Goal: Task Accomplishment & Management: Use online tool/utility

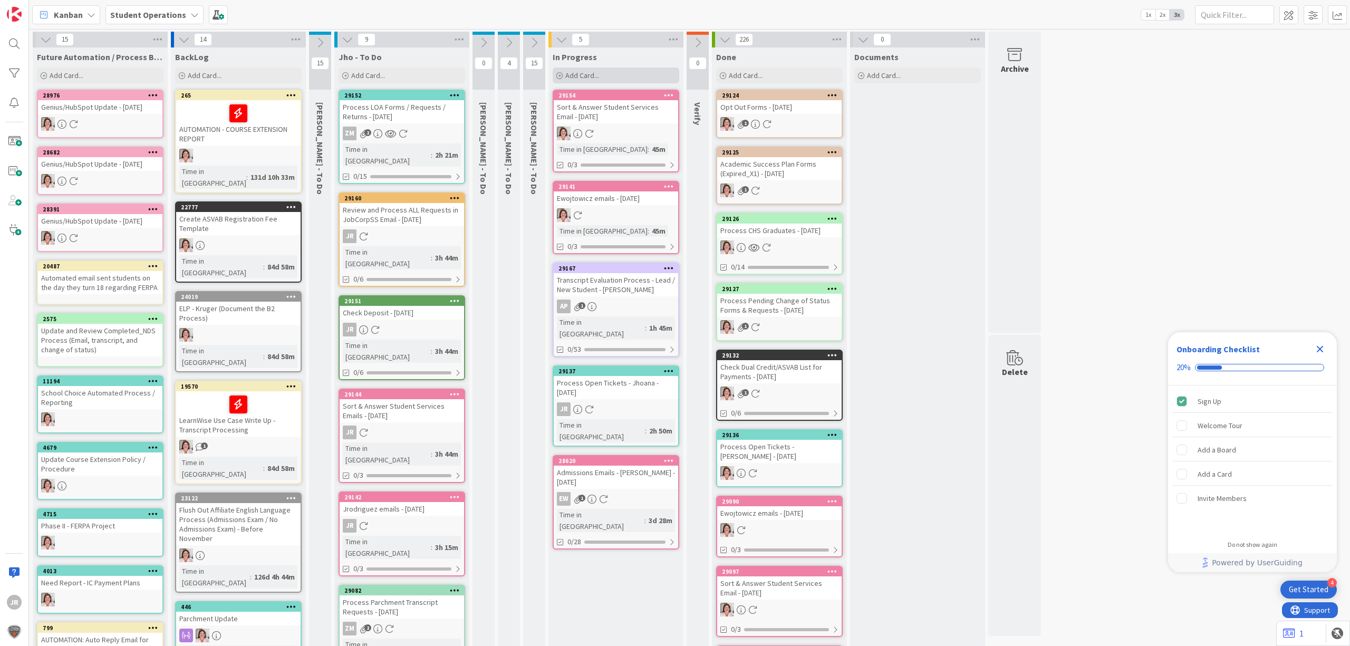
drag, startPoint x: 606, startPoint y: 70, endPoint x: 617, endPoint y: 76, distance: 12.8
click at [606, 70] on div "Add Card..." at bounding box center [616, 76] width 127 height 16
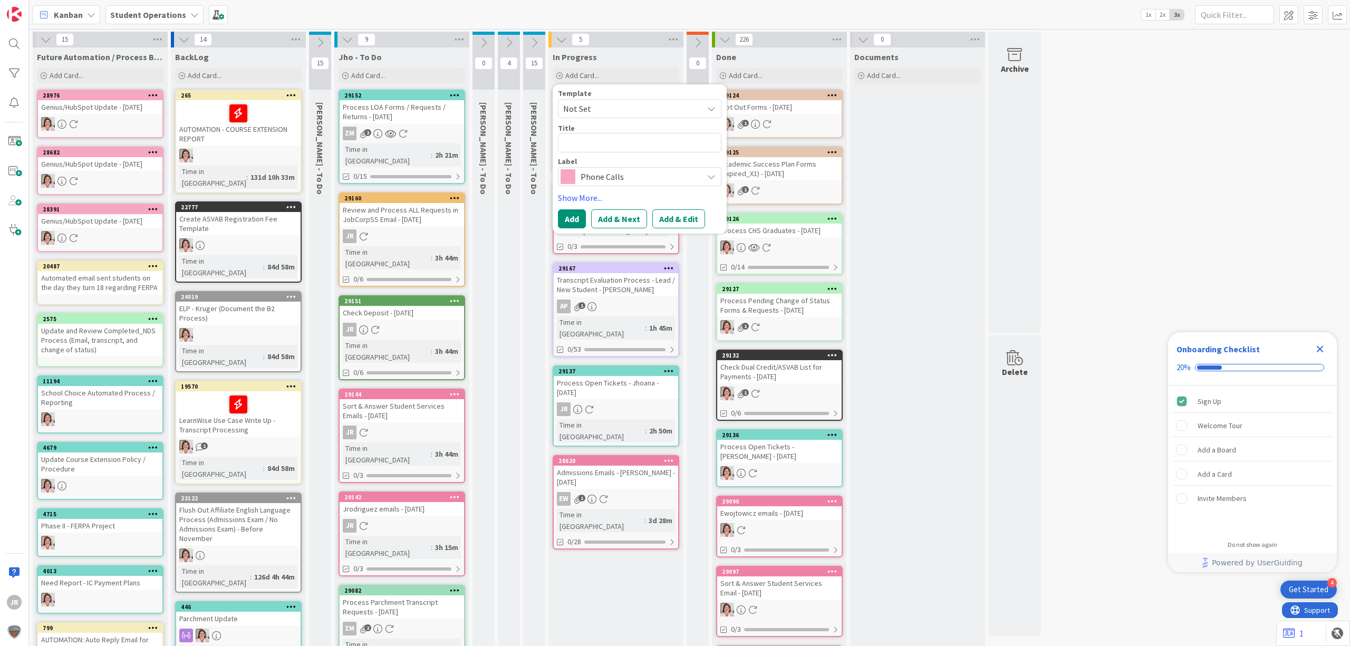
click at [628, 105] on span "Not Set" at bounding box center [629, 109] width 132 height 14
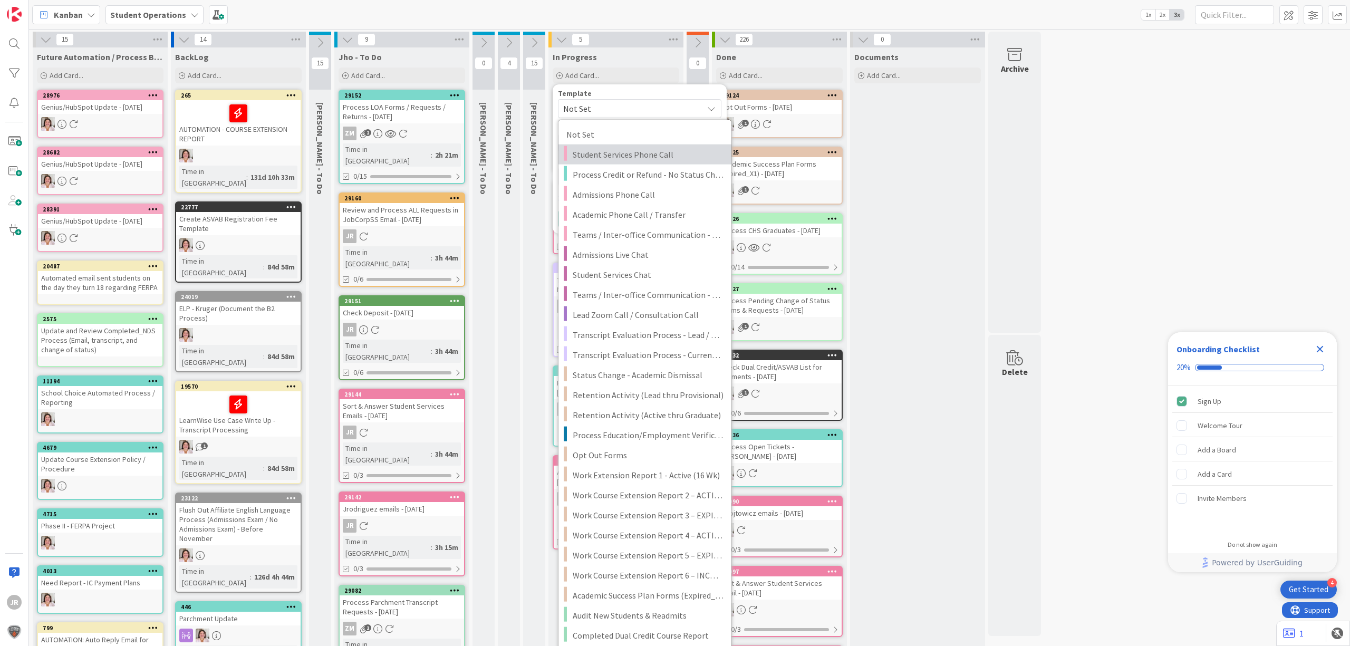
click at [636, 147] on link "Student Services Phone Call" at bounding box center [645, 155] width 173 height 20
type textarea "x"
type textarea "Student Services Phone Call"
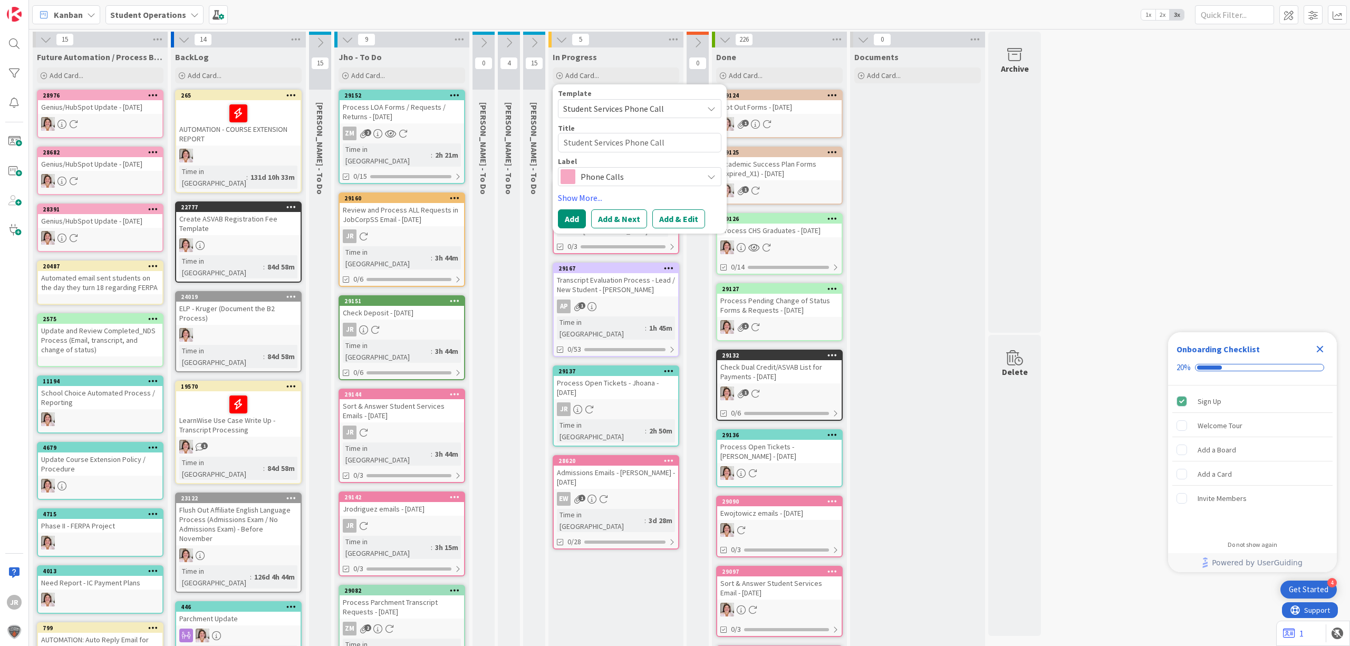
click at [685, 216] on button "Add & Edit" at bounding box center [678, 218] width 53 height 19
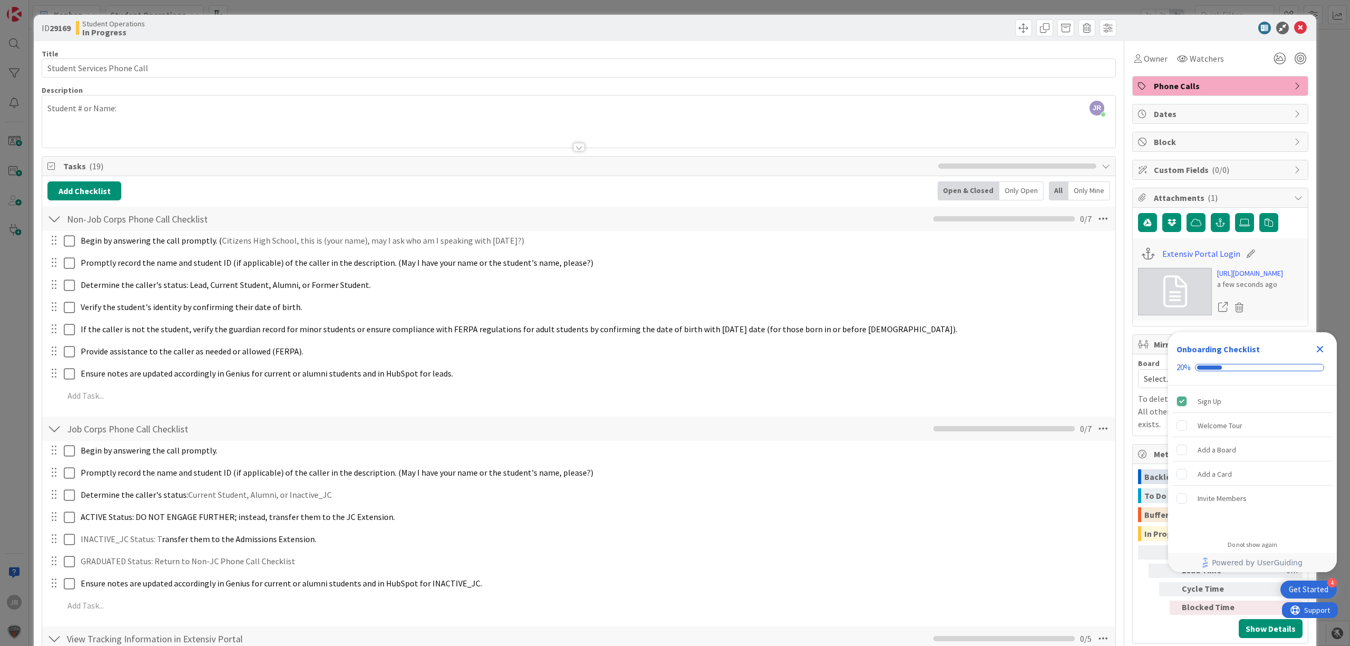
click at [160, 110] on div "JR [PERSON_NAME] just joined Student # or Name:" at bounding box center [578, 121] width 1073 height 52
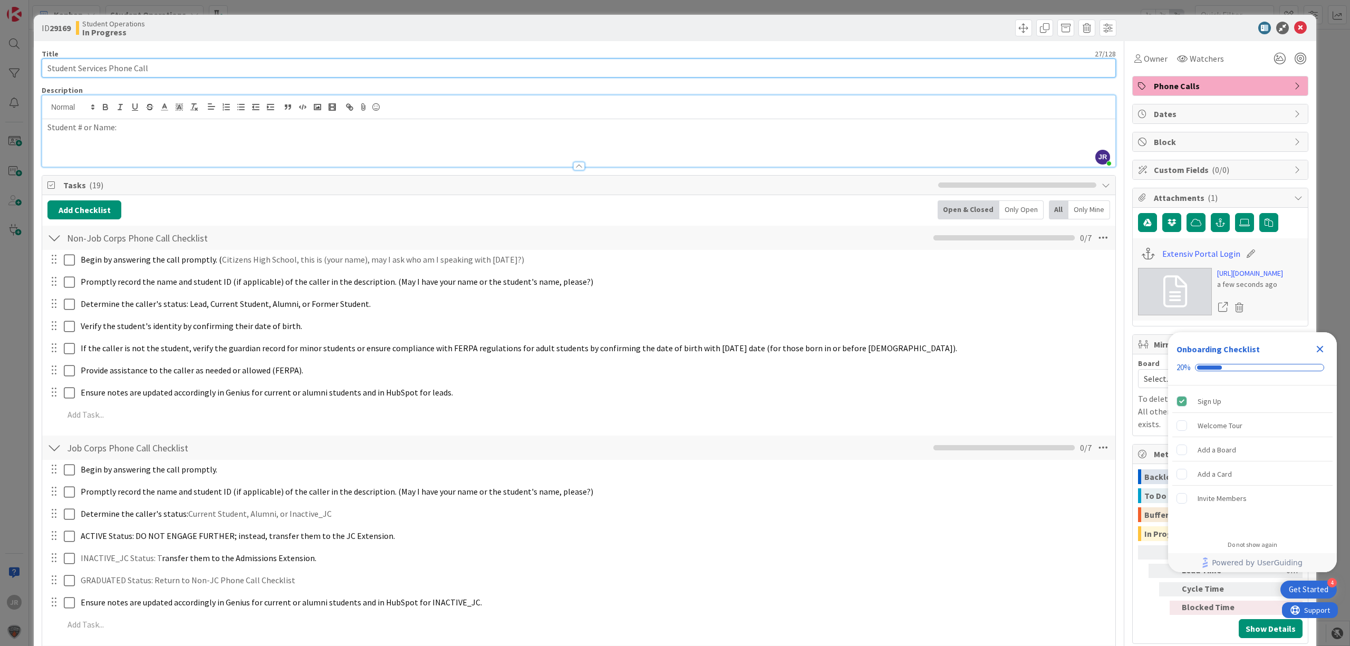
click at [211, 59] on input "Student Services Phone Call" at bounding box center [579, 68] width 1074 height 19
type input "Student Services Phone Call - [PERSON_NAME]"
click at [1155, 58] on span "Owner" at bounding box center [1156, 58] width 24 height 13
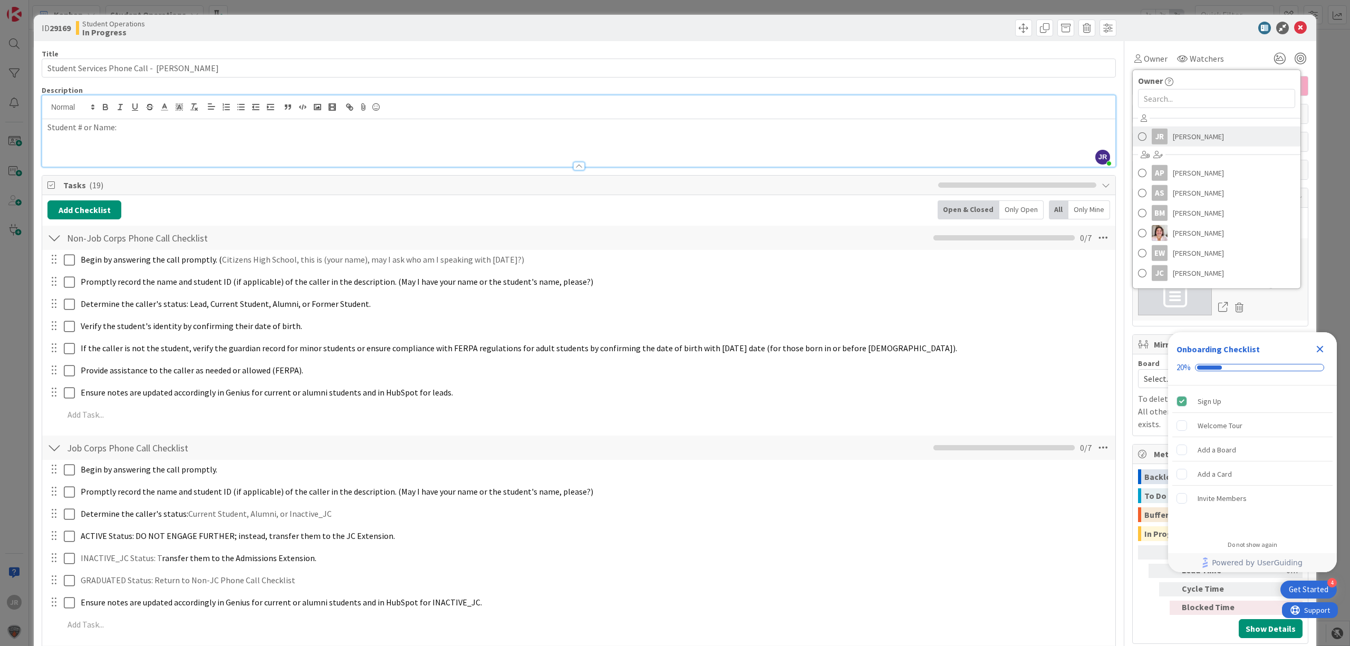
click at [1186, 131] on span "[PERSON_NAME]" at bounding box center [1198, 137] width 51 height 16
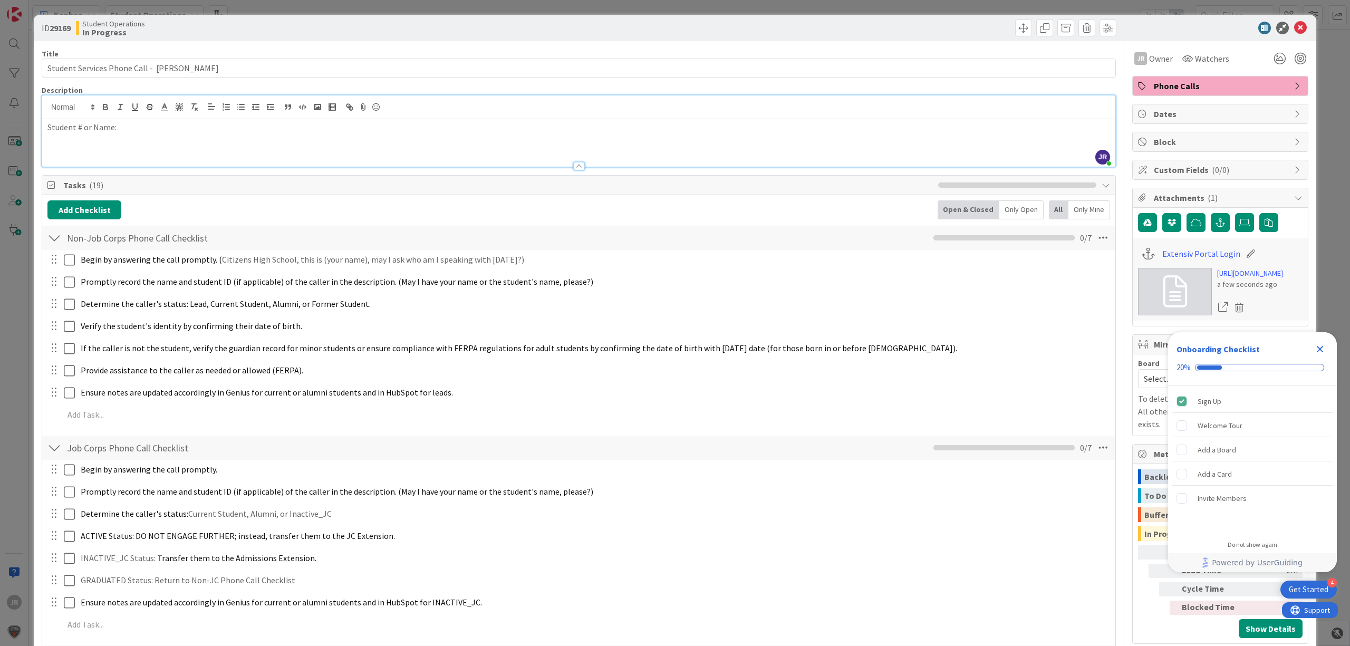
click at [969, 12] on div "ID 29169 Student Operations In Progress Title 41 / 128 Student Services Phone C…" at bounding box center [675, 323] width 1350 height 646
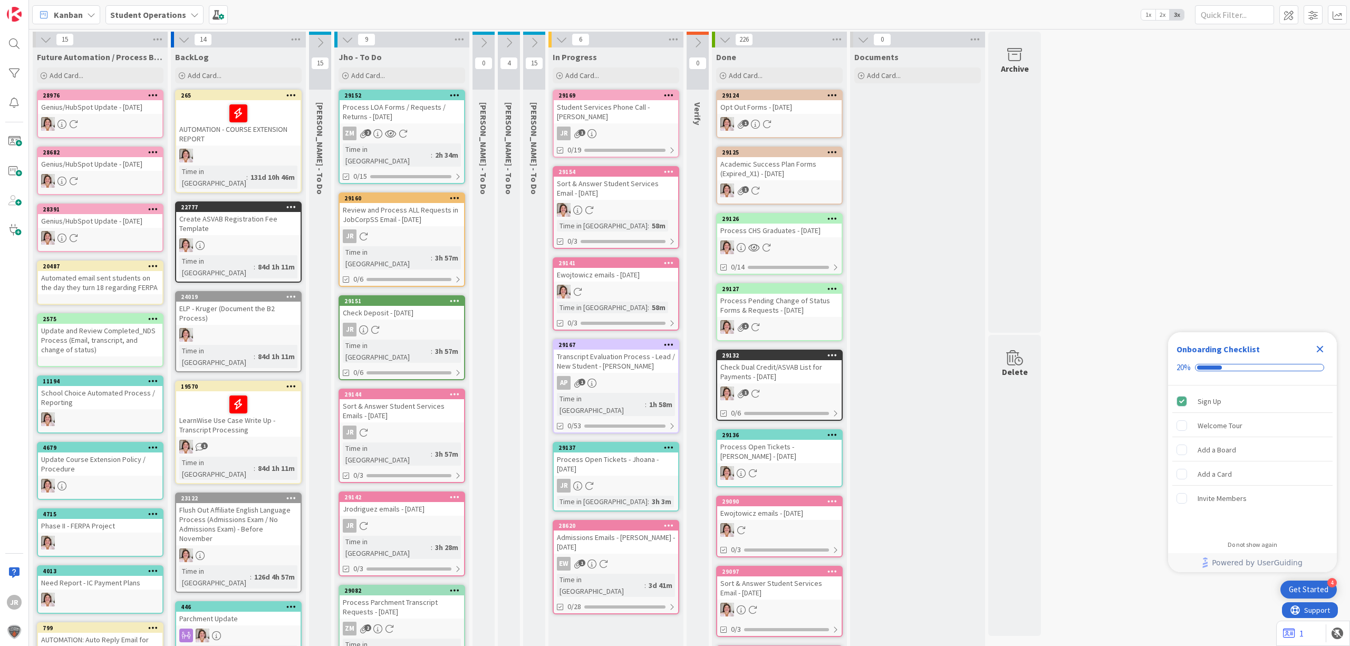
click at [1321, 351] on icon "Close Checklist" at bounding box center [1320, 349] width 7 height 7
click at [621, 114] on div "Student Services Phone Call - [PERSON_NAME]" at bounding box center [616, 111] width 124 height 23
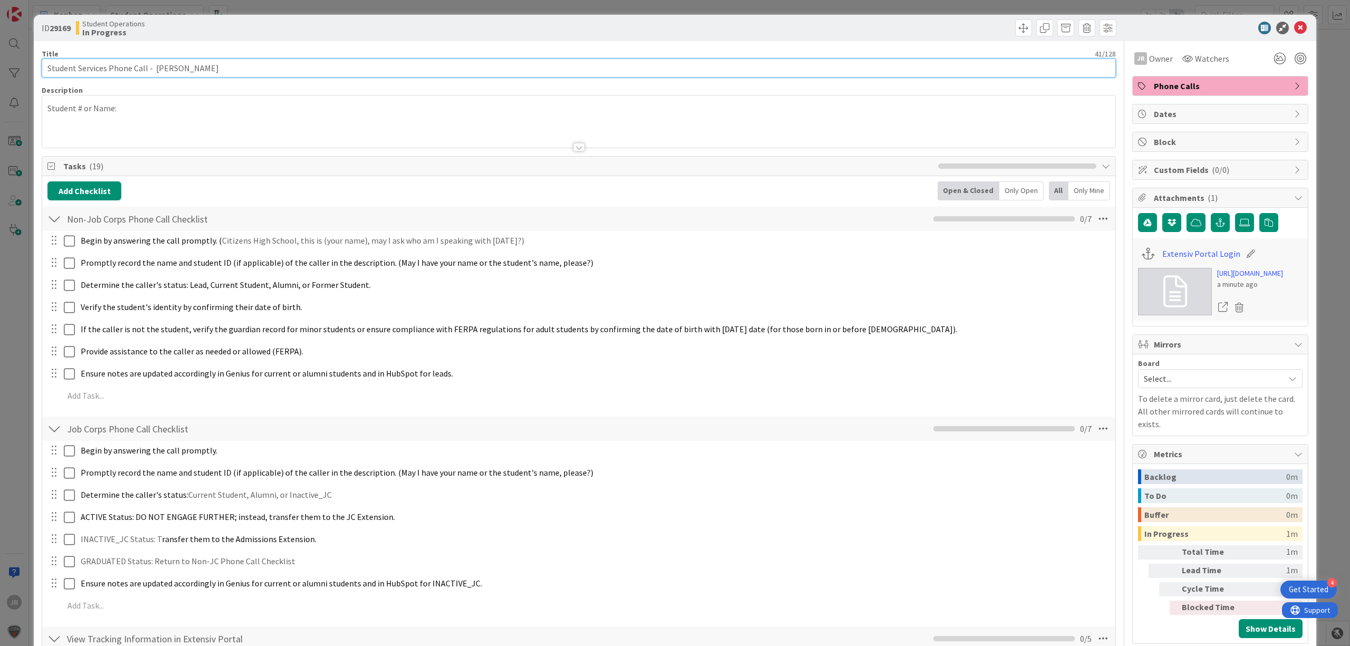
click at [218, 68] on input "Student Services Phone Call - [PERSON_NAME]" at bounding box center [579, 68] width 1074 height 19
drag, startPoint x: 211, startPoint y: 66, endPoint x: 154, endPoint y: 65, distance: 57.0
click at [154, 65] on input "Student Services Phone Call - [PERSON_NAME]" at bounding box center [579, 68] width 1074 height 19
type input "Student Services Phone Call"
click at [368, 6] on div "ID 29169 Student Operations In Progress Title 28 / 128 Student Services Phone C…" at bounding box center [675, 323] width 1350 height 646
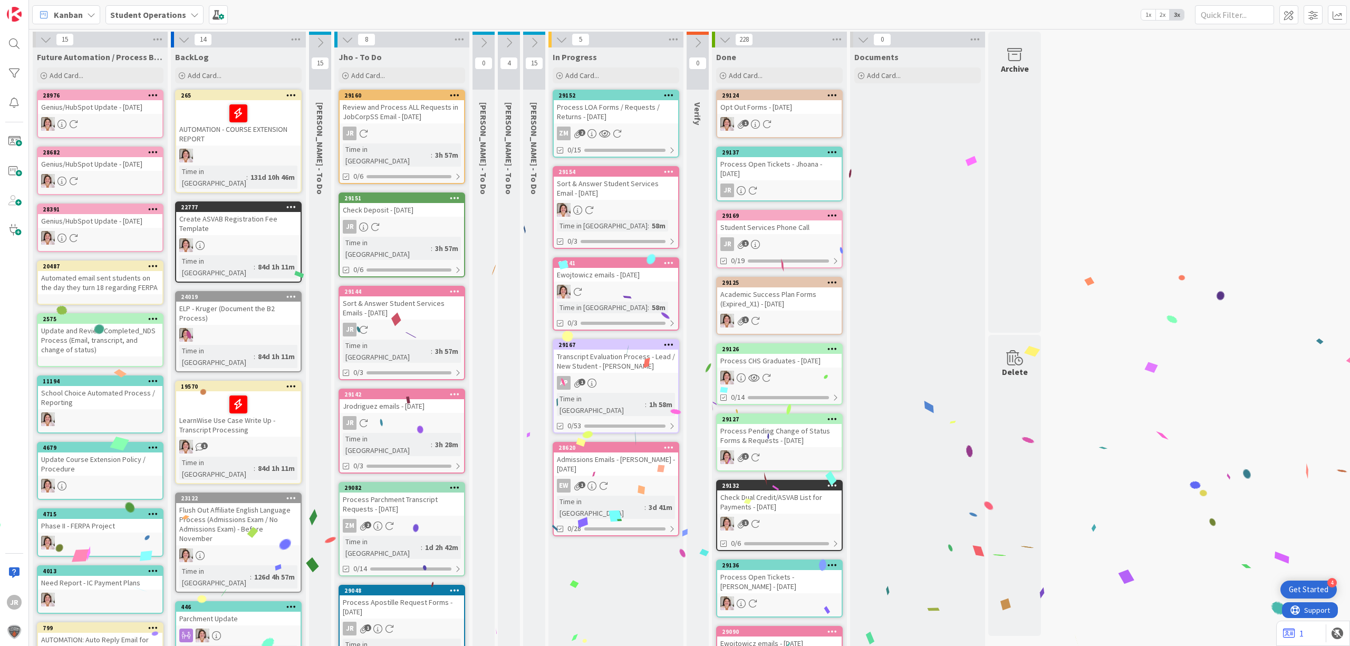
click at [607, 108] on div "Process LOA Forms / Requests / Returns - [DATE]" at bounding box center [616, 111] width 124 height 23
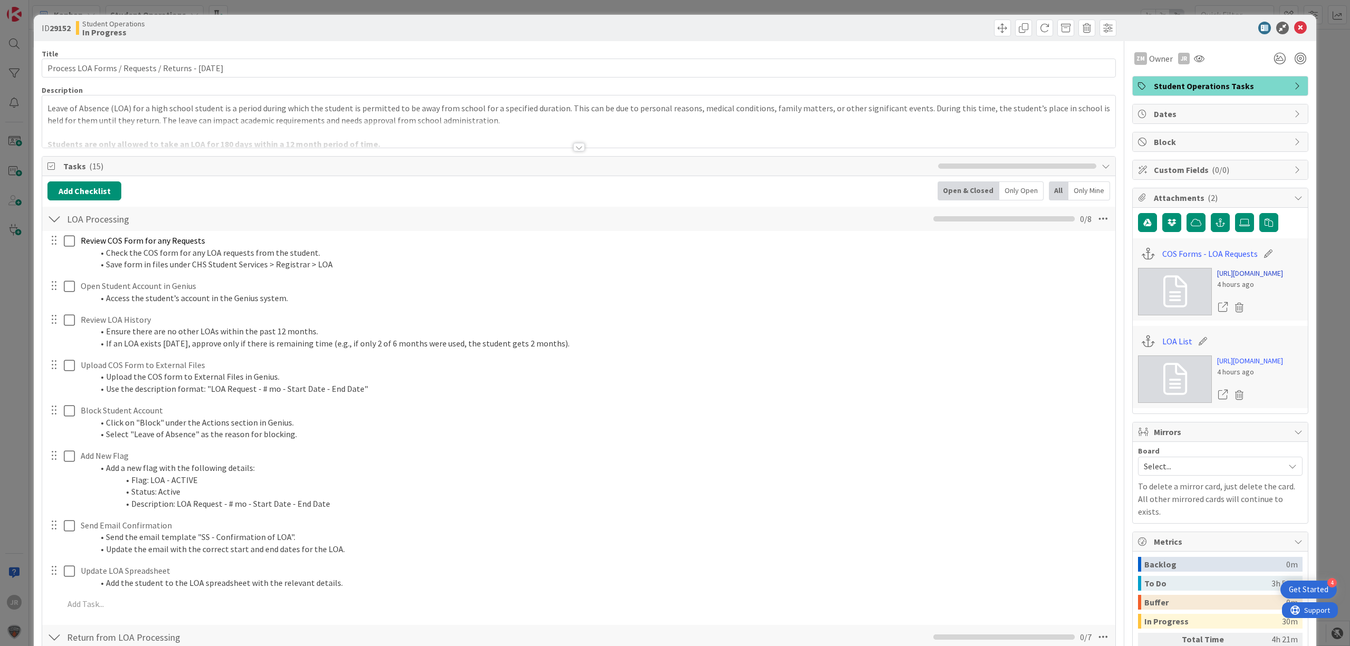
click at [1246, 279] on link "[URL][DOMAIN_NAME]" at bounding box center [1250, 273] width 66 height 11
click at [1227, 367] on link "[URL][DOMAIN_NAME]" at bounding box center [1250, 360] width 66 height 11
click at [994, 24] on span at bounding box center [1002, 28] width 17 height 17
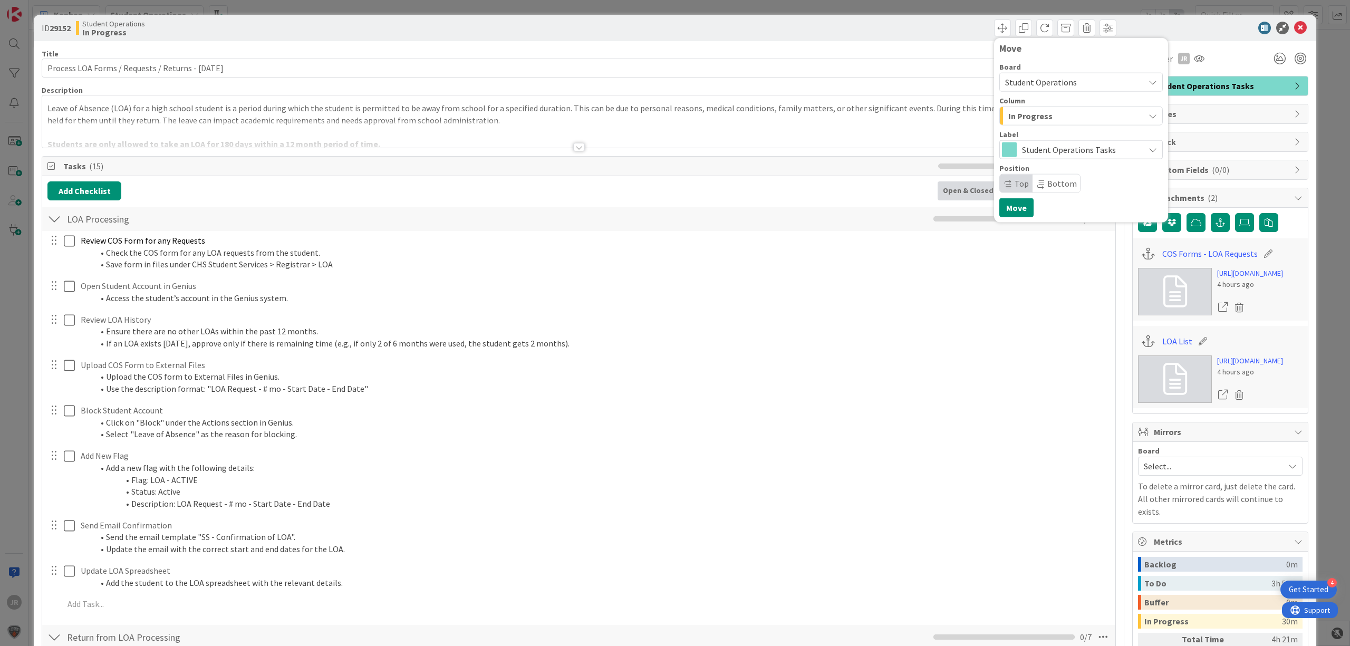
click at [1026, 119] on span "In Progress" at bounding box center [1030, 116] width 44 height 14
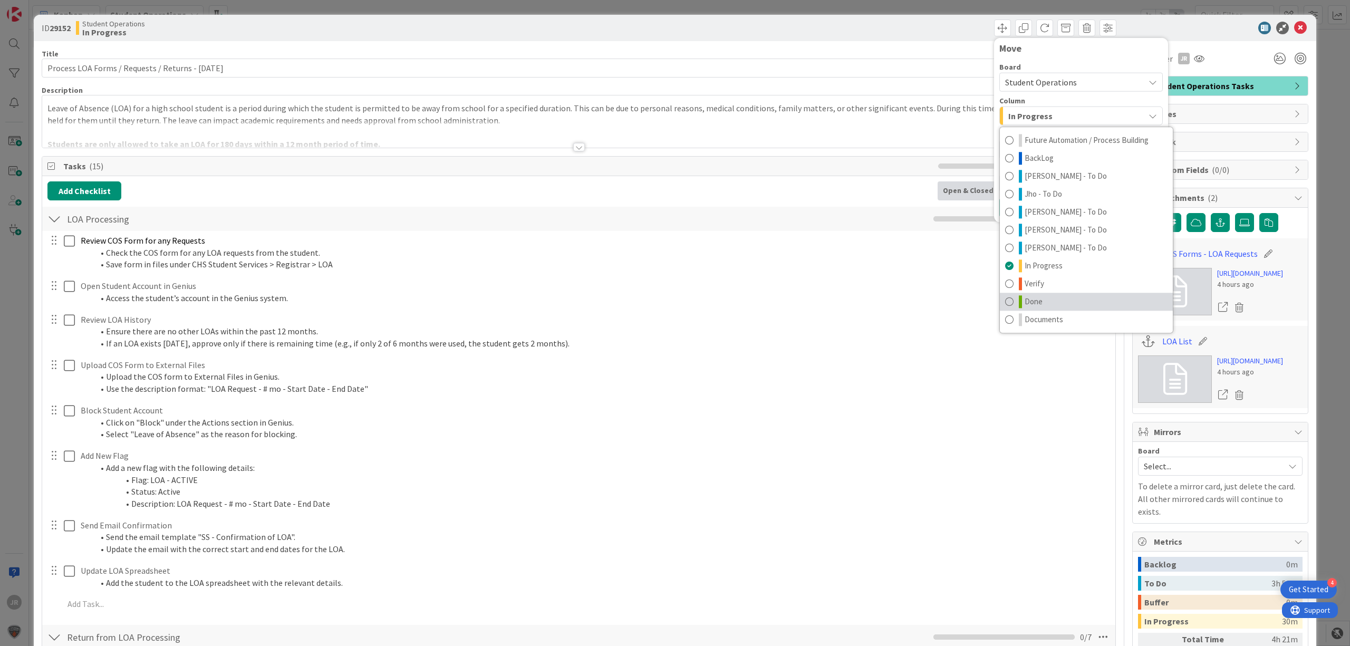
click at [1031, 309] on link "Done" at bounding box center [1086, 302] width 173 height 18
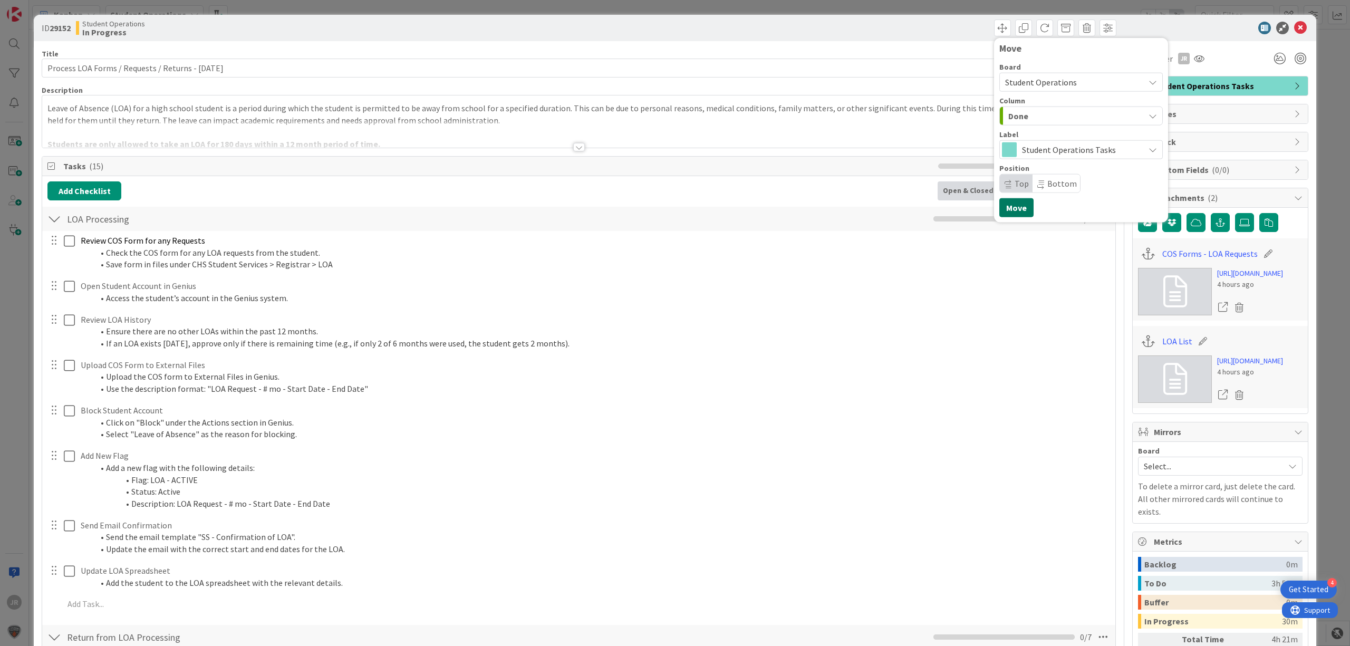
click at [1008, 209] on button "Move" at bounding box center [1016, 207] width 34 height 19
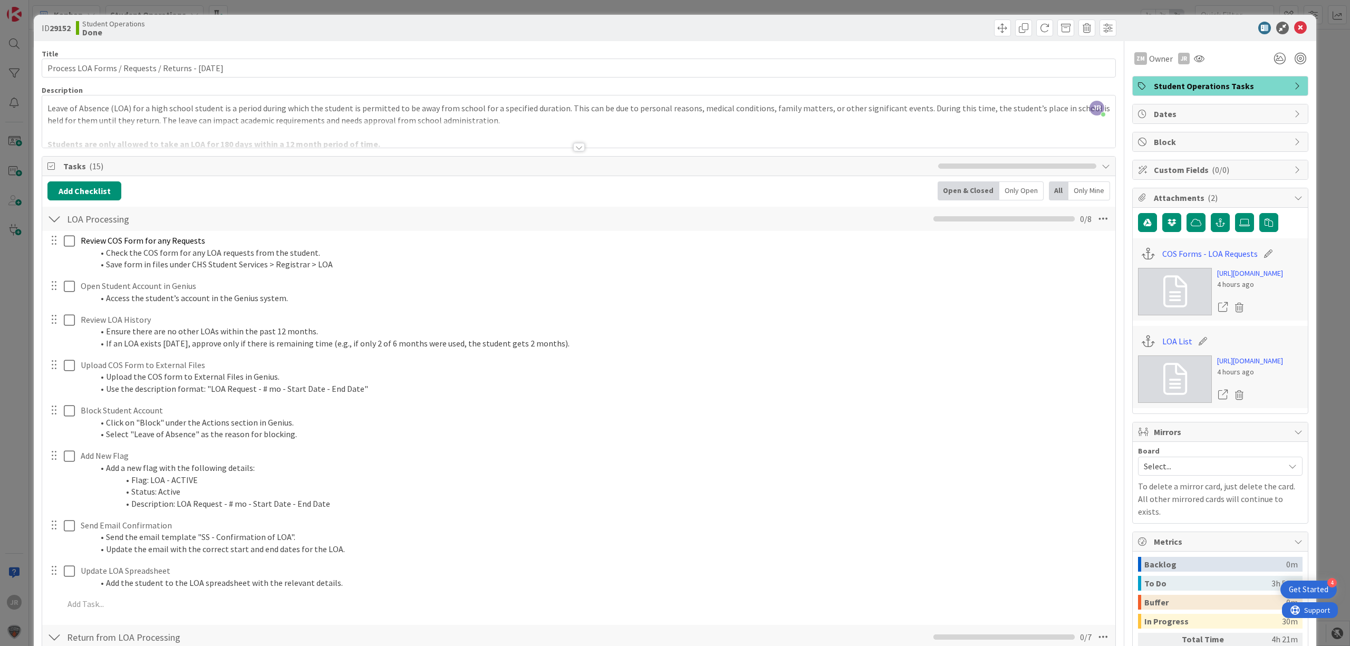
click at [791, 12] on div "ID 29152 Student Operations Done Move Move Title 51 / 128 Process LOA Forms / R…" at bounding box center [675, 323] width 1350 height 646
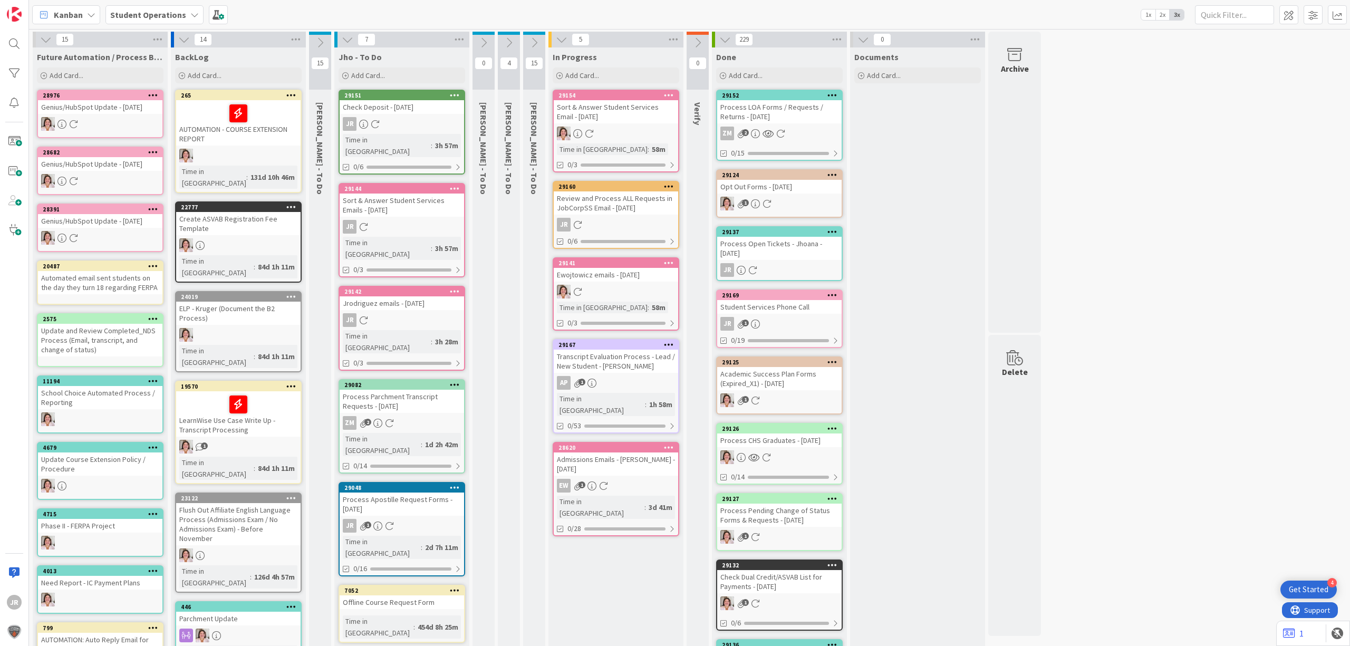
click at [454, 93] on icon at bounding box center [455, 94] width 10 height 7
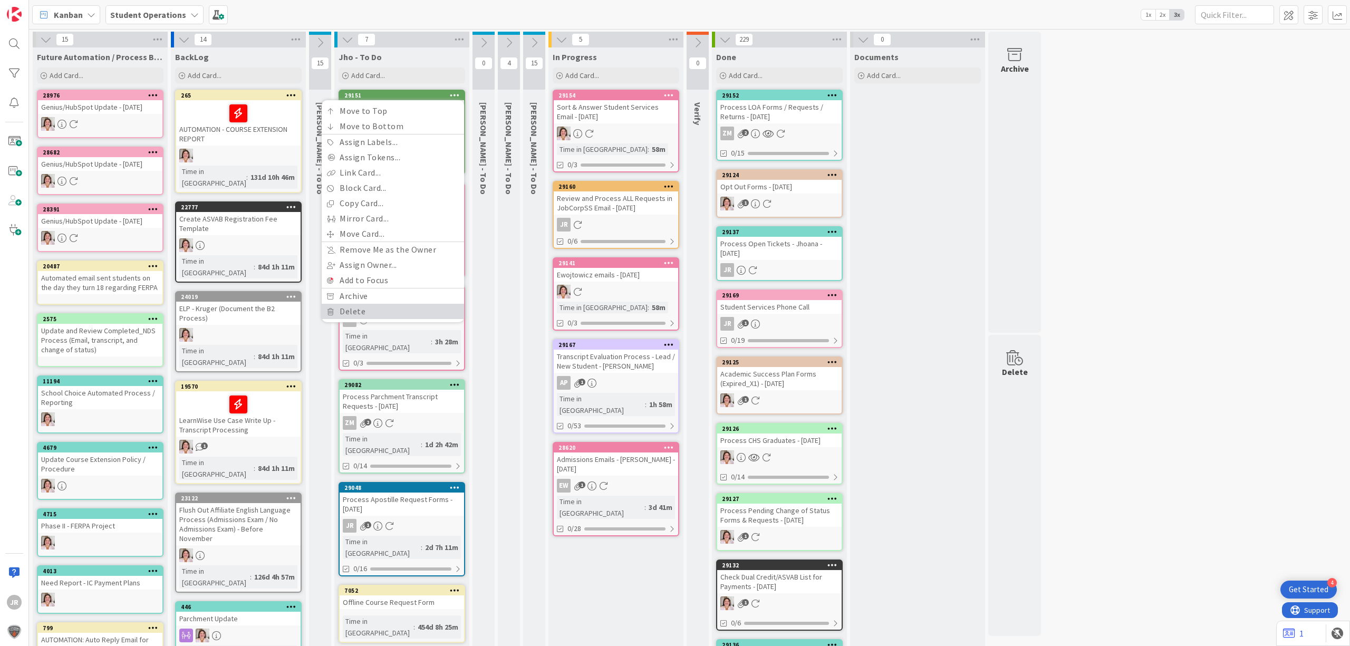
click at [404, 306] on link "Delete" at bounding box center [393, 311] width 142 height 15
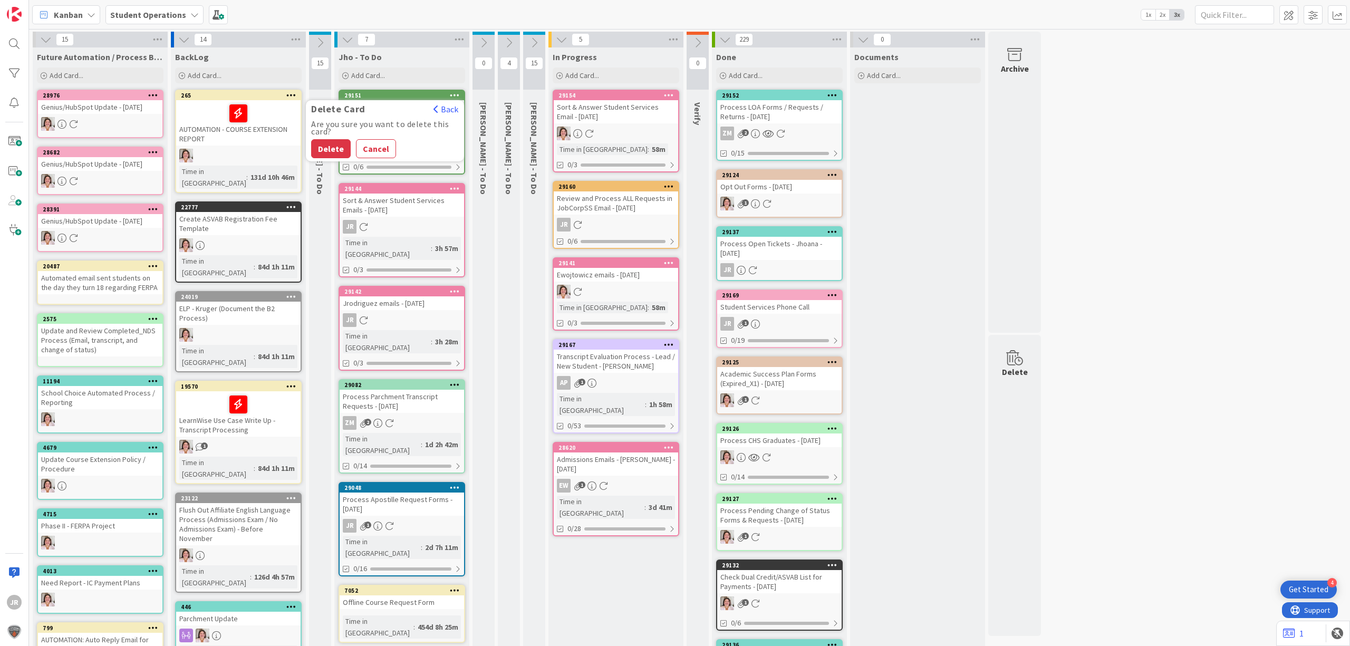
click at [332, 155] on button "Delete" at bounding box center [331, 148] width 40 height 19
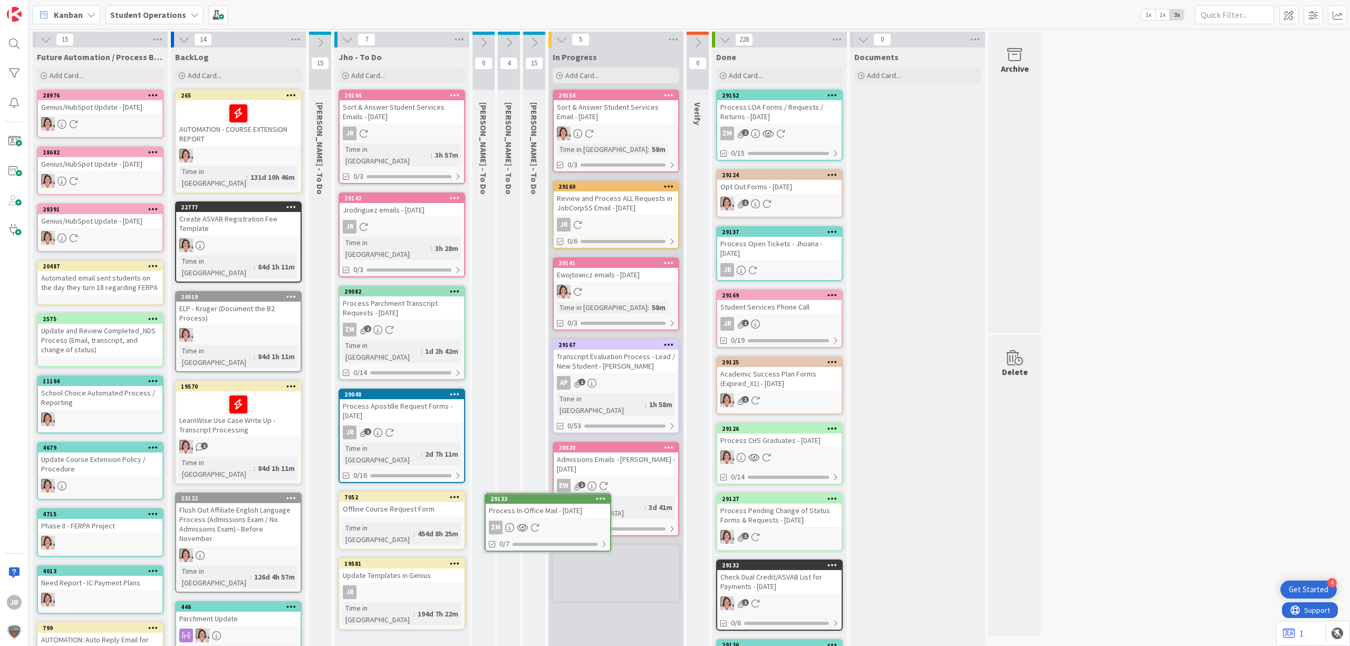
scroll to position [1, 0]
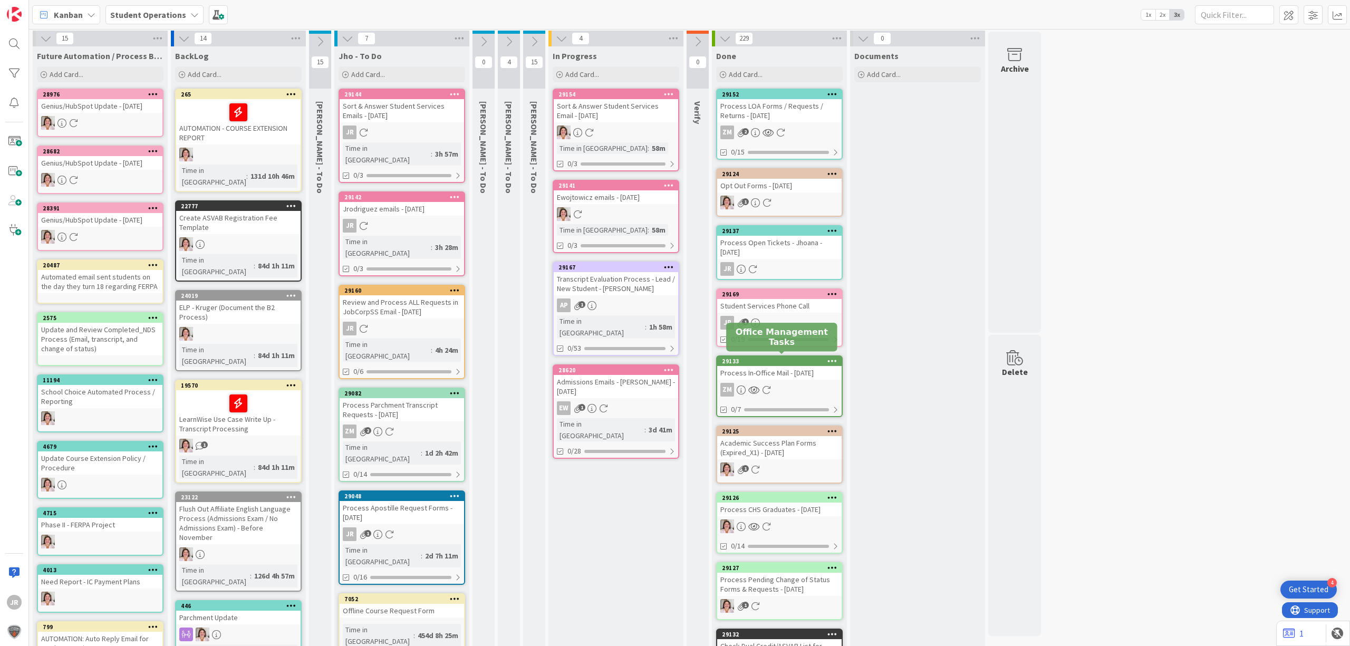
click at [780, 366] on div "Process In-Office Mail - [DATE]" at bounding box center [779, 373] width 124 height 14
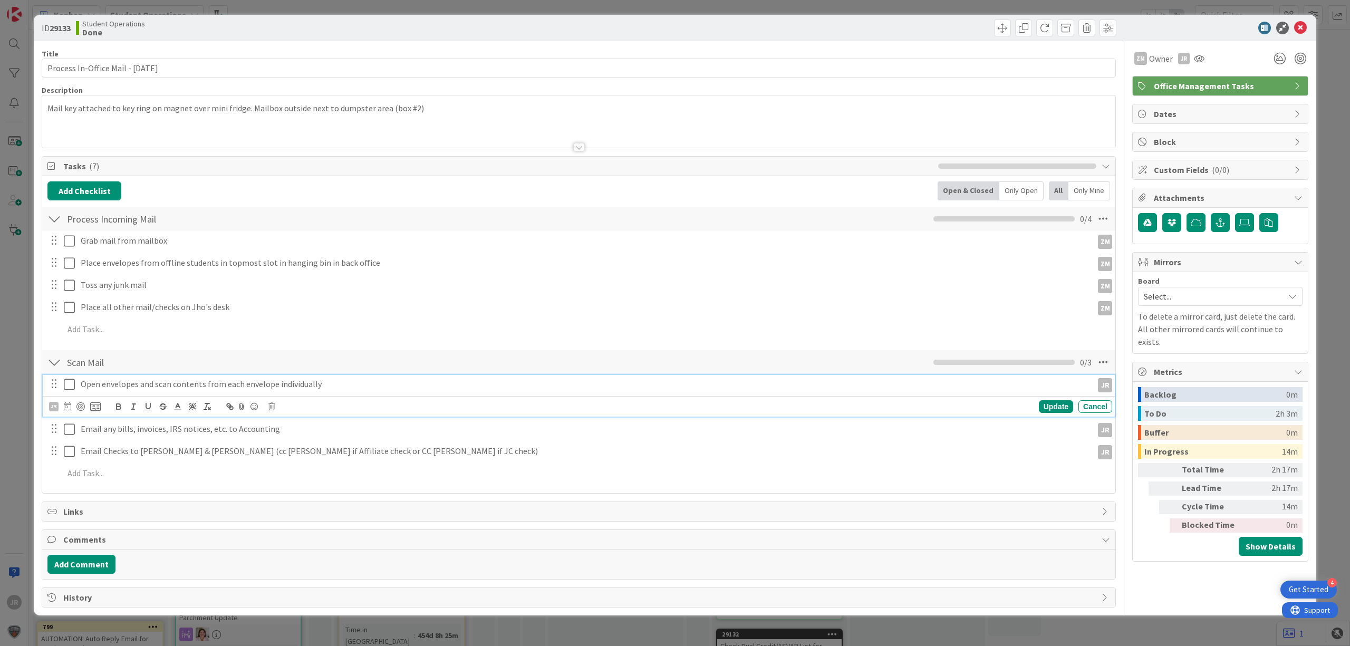
click at [70, 393] on button at bounding box center [70, 384] width 13 height 17
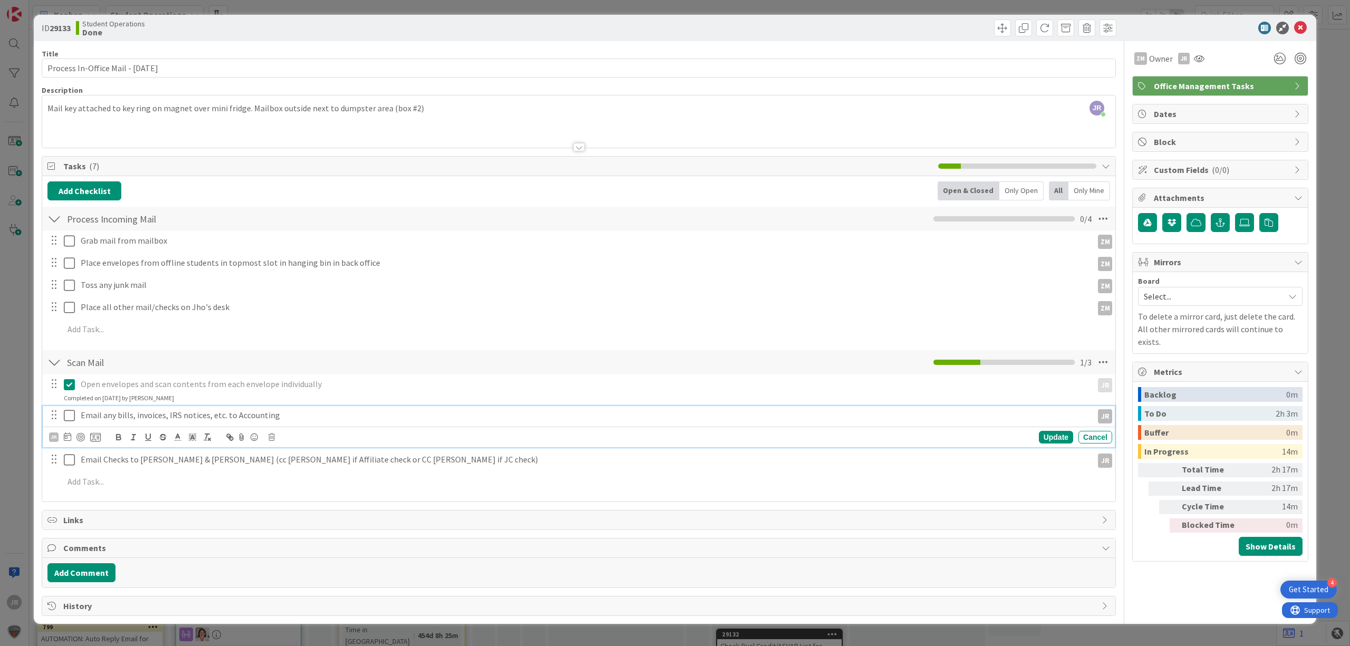
click at [70, 420] on icon at bounding box center [69, 415] width 11 height 13
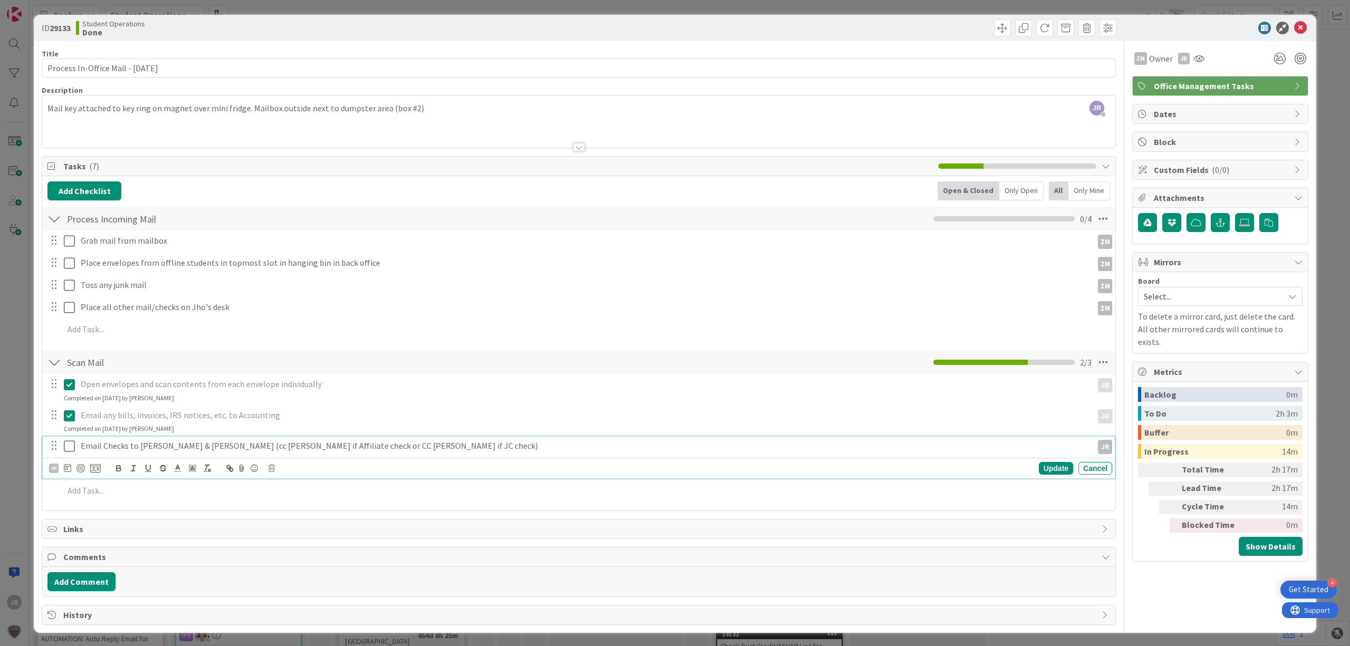
click at [118, 450] on p "Email Checks to [PERSON_NAME] & [PERSON_NAME] (cc [PERSON_NAME] if Affiliate ch…" at bounding box center [585, 446] width 1008 height 12
click at [273, 469] on icon at bounding box center [271, 468] width 6 height 7
click at [309, 515] on div "Delete" at bounding box center [298, 513] width 39 height 19
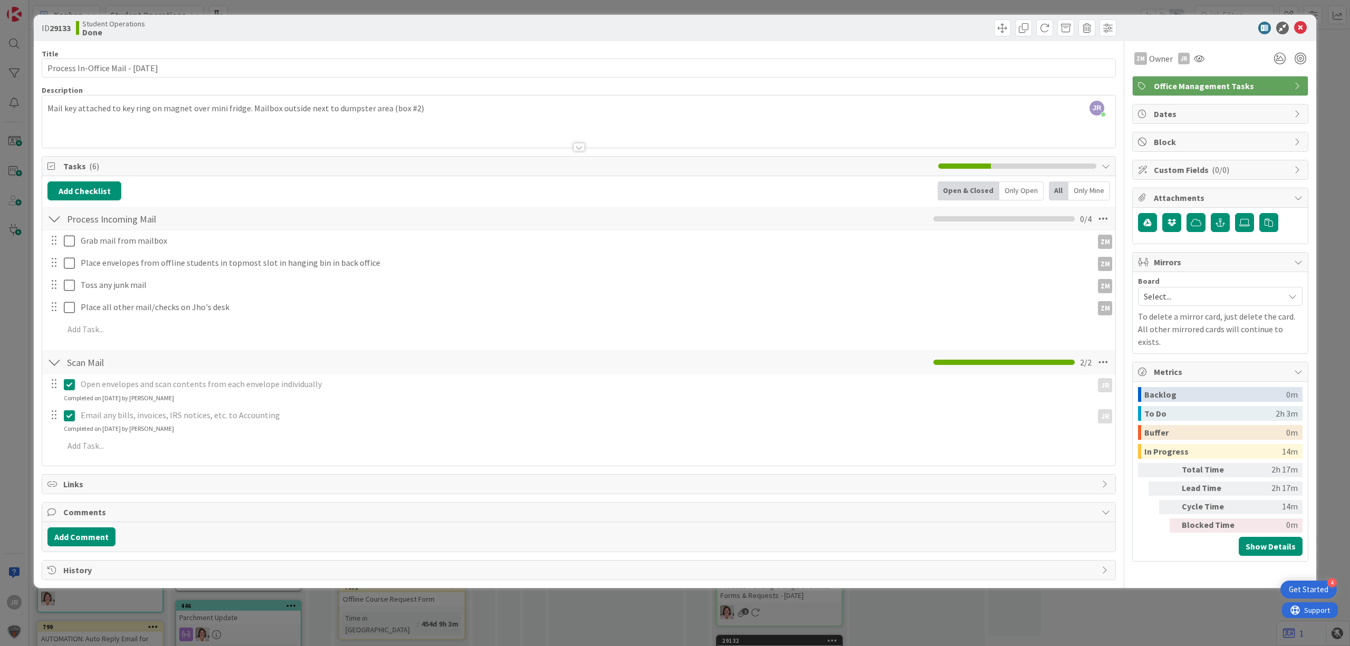
click at [939, 8] on div "ID 29133 Student Operations Done Title 35 / 128 Process In-Office Mail - [DATE]…" at bounding box center [675, 323] width 1350 height 646
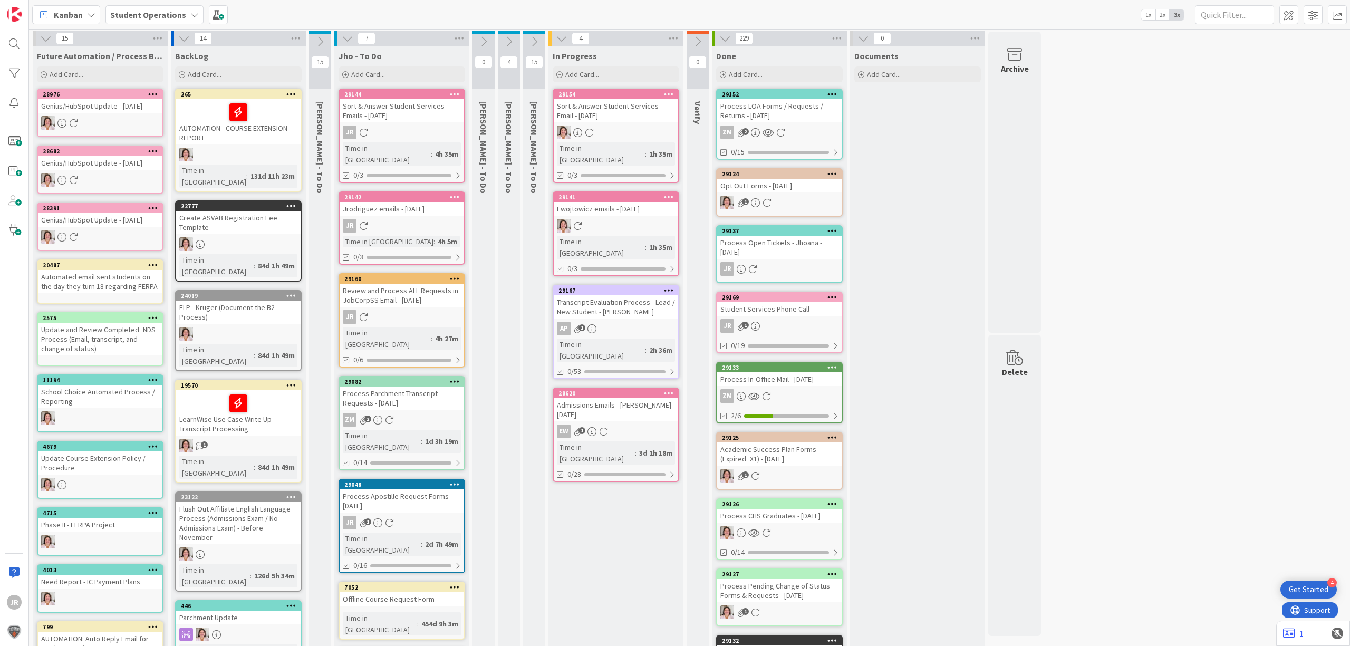
drag, startPoint x: 623, startPoint y: 72, endPoint x: 627, endPoint y: 82, distance: 11.2
click at [624, 72] on div "Add Card..." at bounding box center [616, 74] width 127 height 16
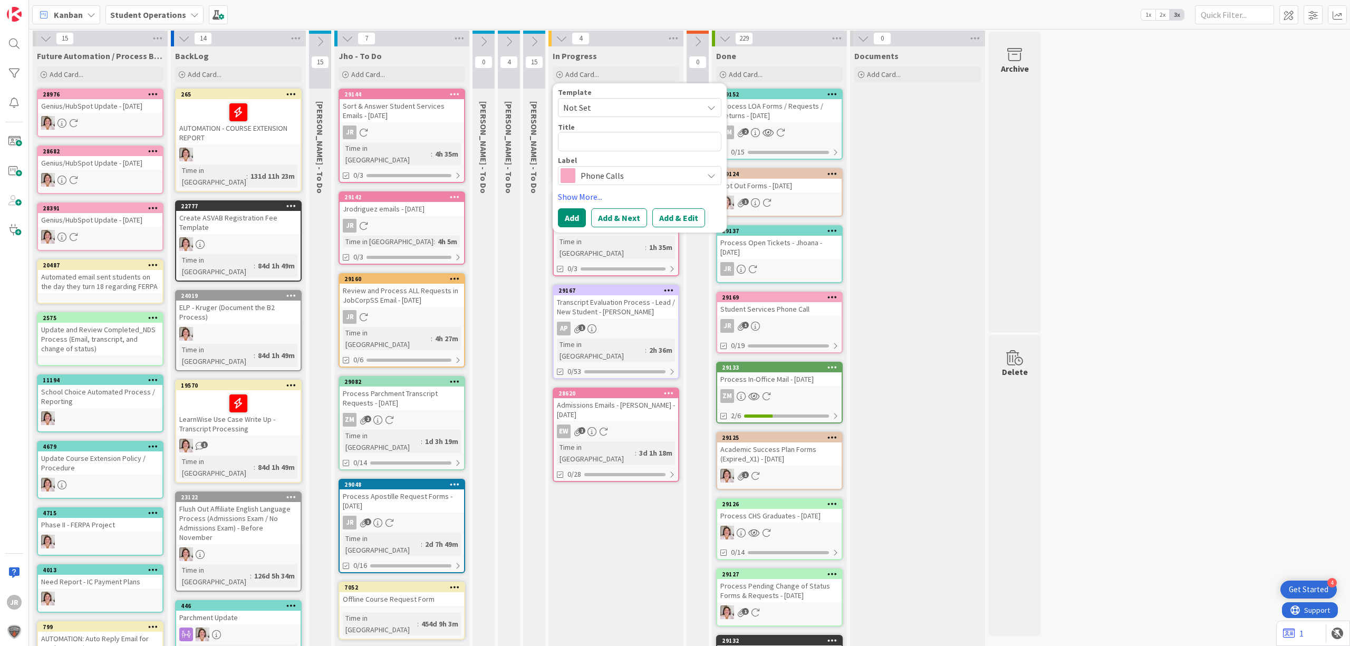
click at [635, 111] on span "Not Set" at bounding box center [629, 108] width 132 height 14
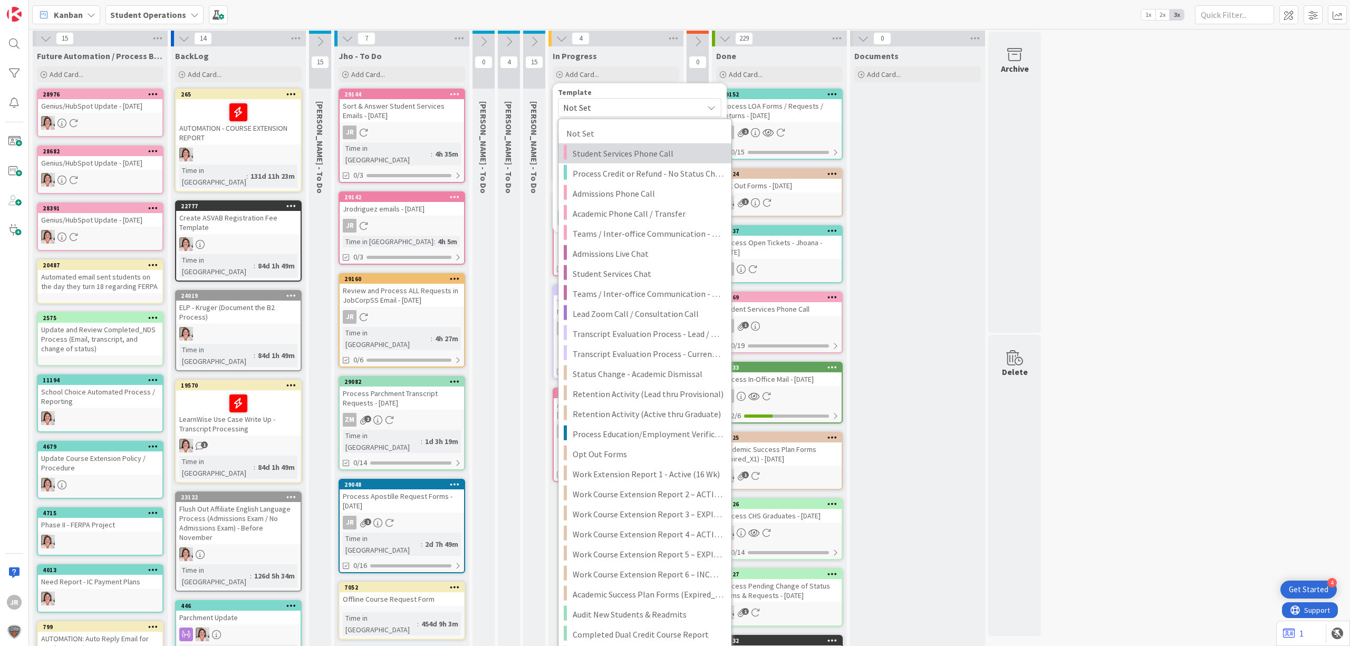
click at [626, 159] on span "Student Services Phone Call" at bounding box center [648, 154] width 151 height 14
type textarea "x"
type textarea "Student Services Phone Call"
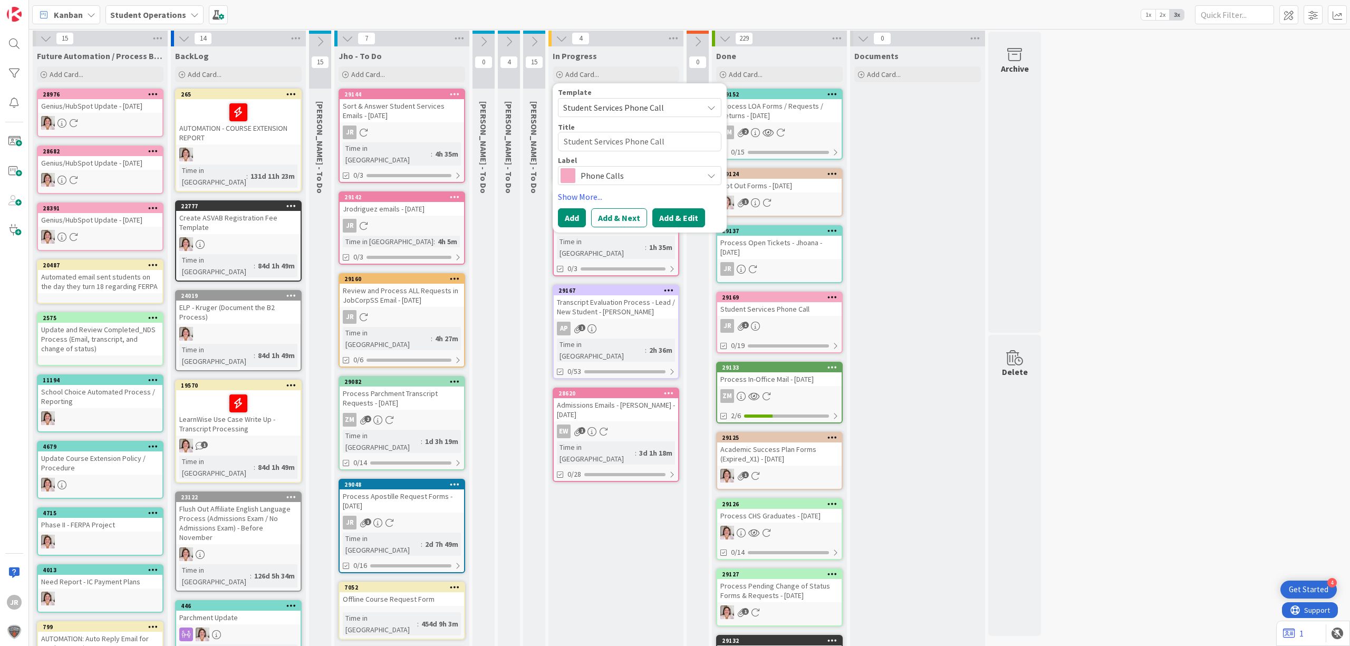
click at [661, 214] on button "Add & Edit" at bounding box center [678, 217] width 53 height 19
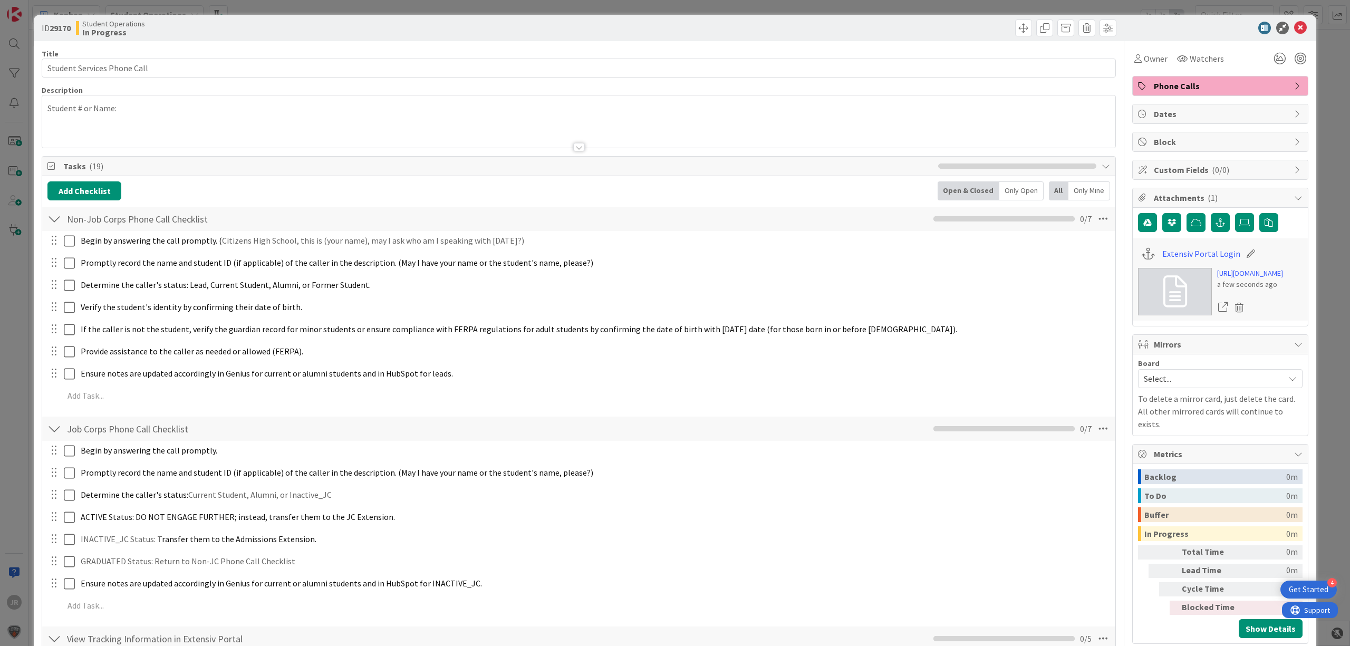
click at [639, 3] on div "ID 29170 Student Operations In Progress Title 27 / 128 Student Services Phone C…" at bounding box center [675, 323] width 1350 height 646
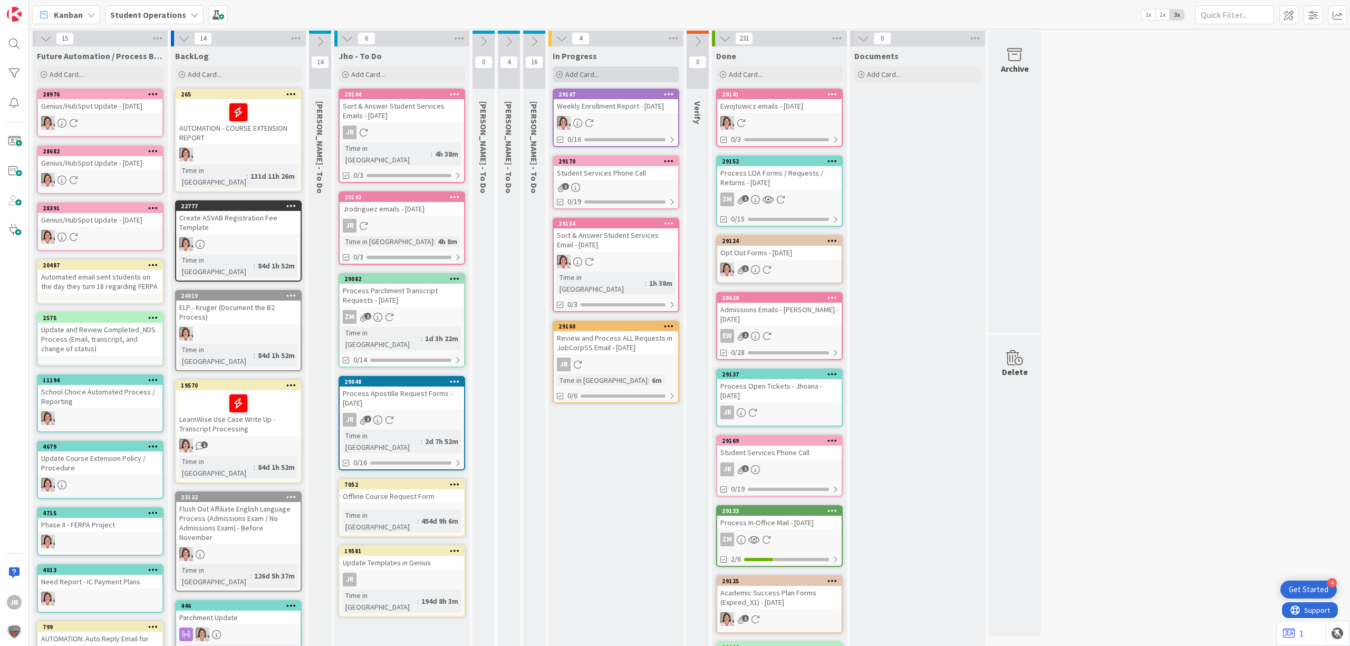
click at [581, 70] on span "Add Card..." at bounding box center [582, 74] width 34 height 9
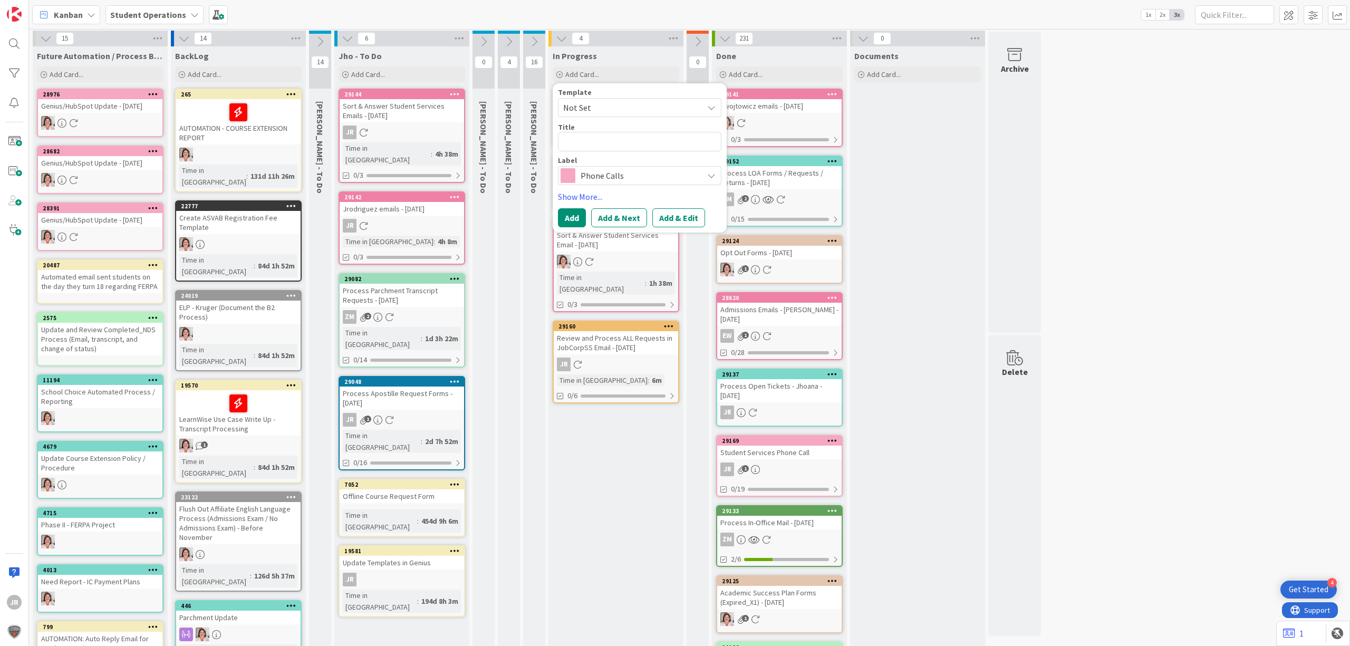
click at [615, 101] on span "Not Set" at bounding box center [629, 108] width 132 height 14
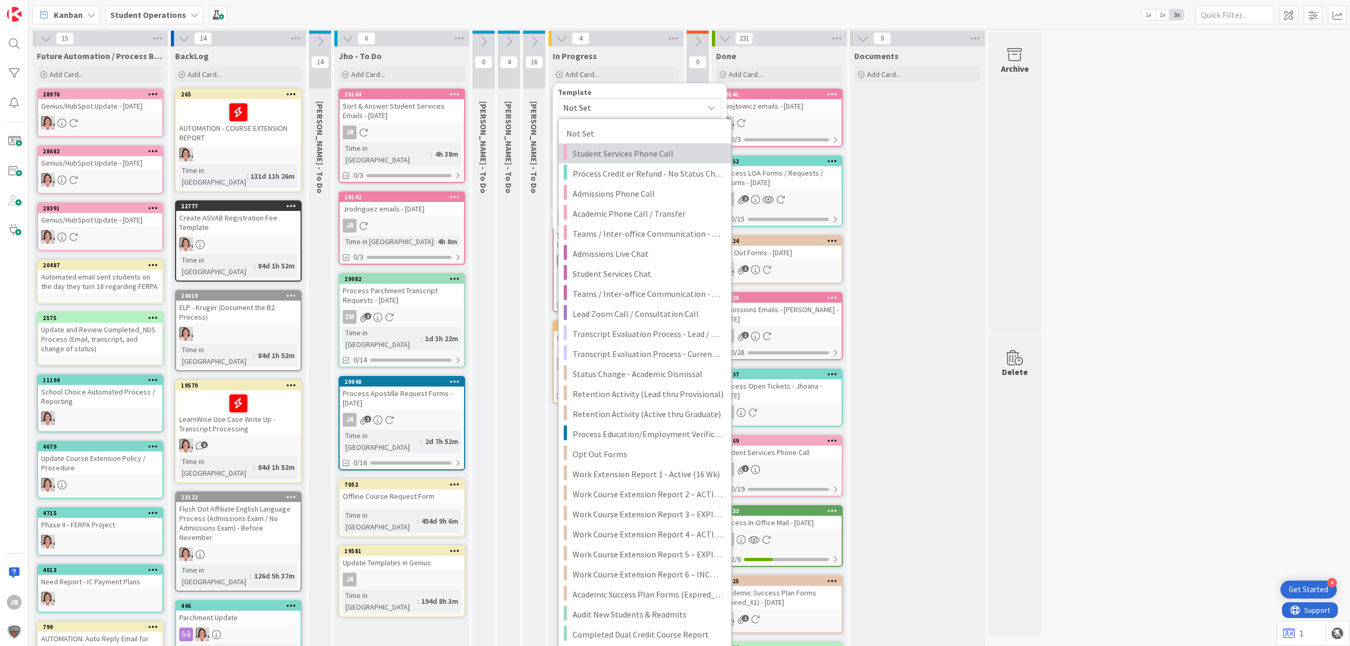
click at [627, 148] on span "Student Services Phone Call" at bounding box center [648, 154] width 151 height 14
type textarea "x"
type textarea "Student Services Phone Call"
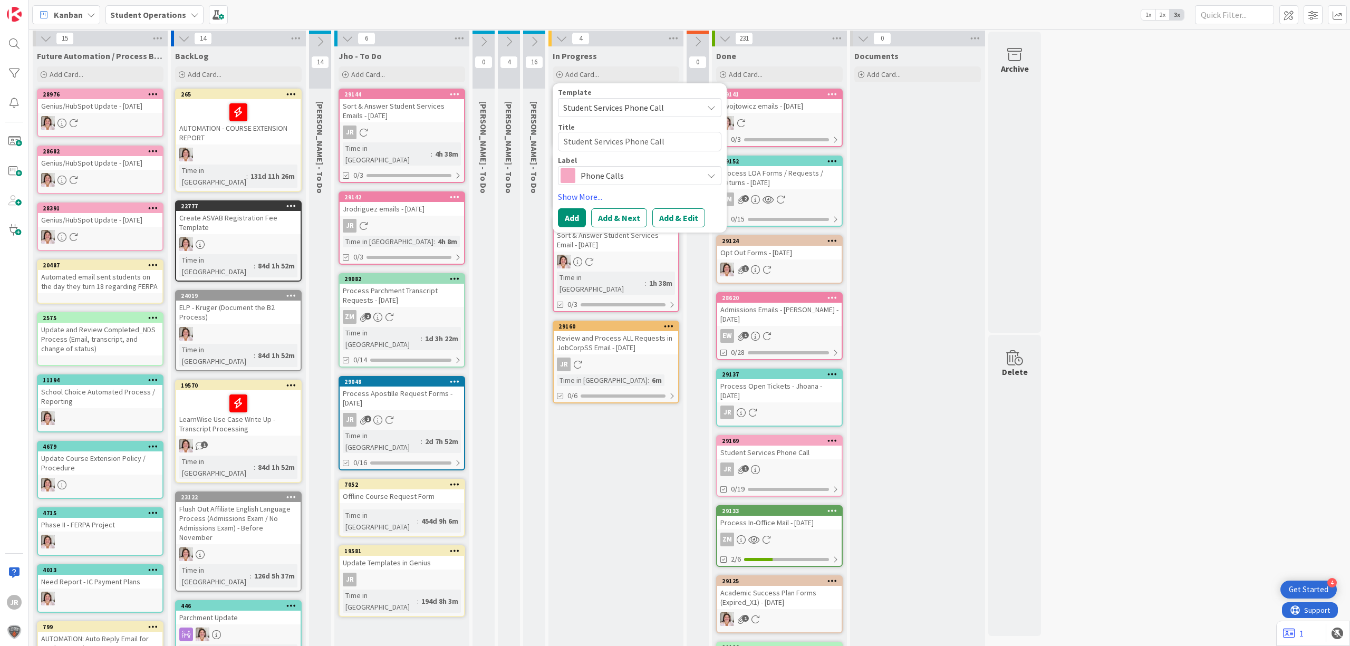
click at [693, 228] on div "Template Student Services Phone Call Not Set Student Services Phone Call Proces…" at bounding box center [640, 157] width 174 height 149
click at [688, 218] on button "Add & Edit" at bounding box center [678, 217] width 53 height 19
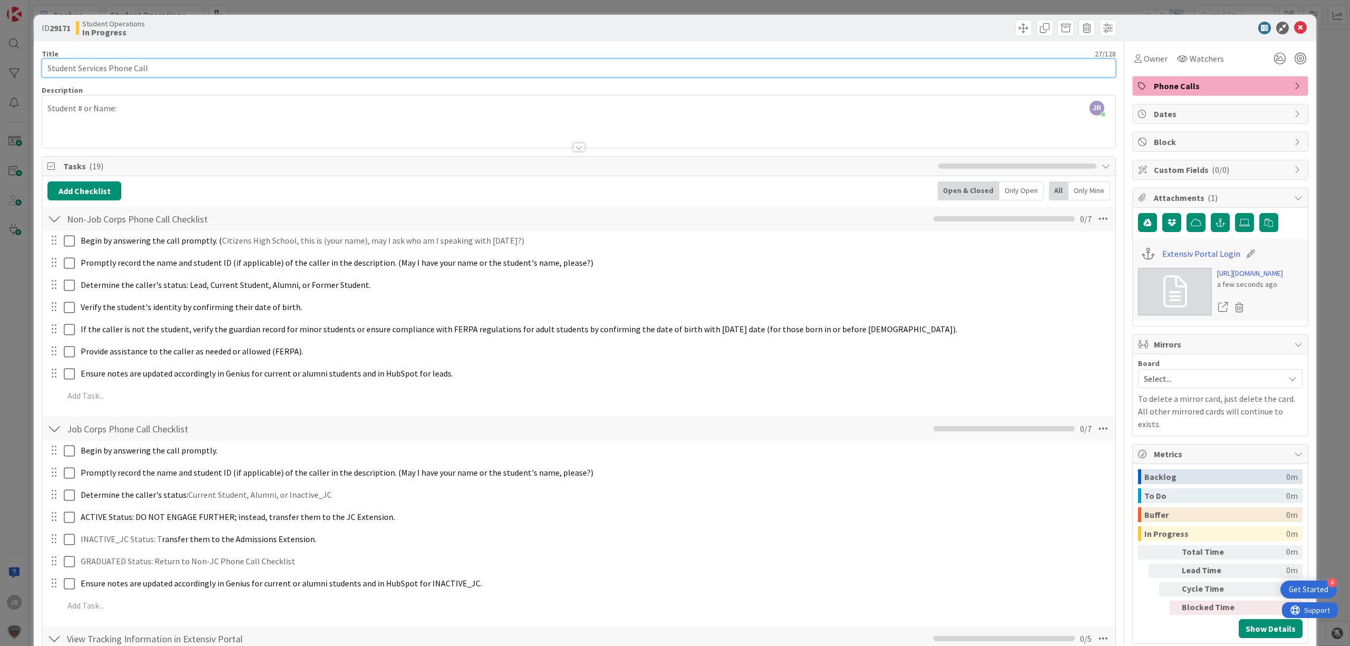
click at [249, 71] on input "Student Services Phone Call" at bounding box center [579, 68] width 1074 height 19
paste input "Jhonattan"
type input "Student Services Phone Call - [PERSON_NAME]"
click at [1144, 49] on div "Owner" at bounding box center [1150, 58] width 37 height 19
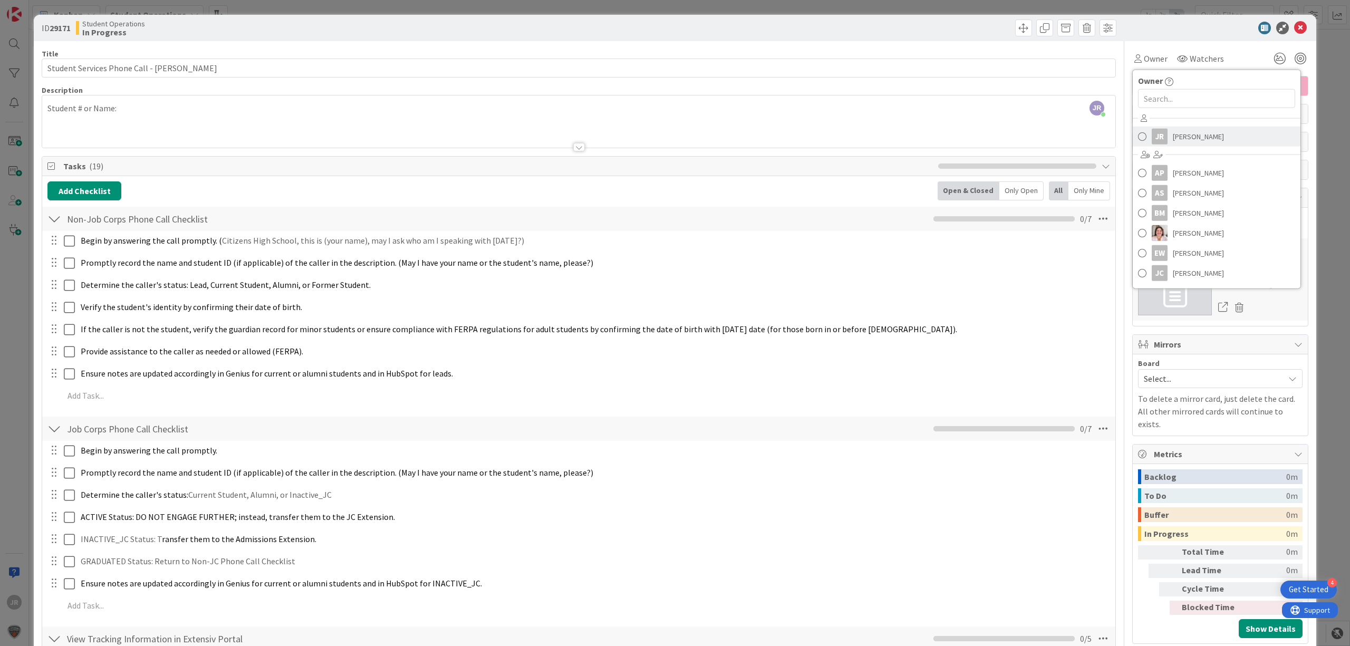
click at [1161, 133] on link "JR [PERSON_NAME]" at bounding box center [1217, 137] width 168 height 20
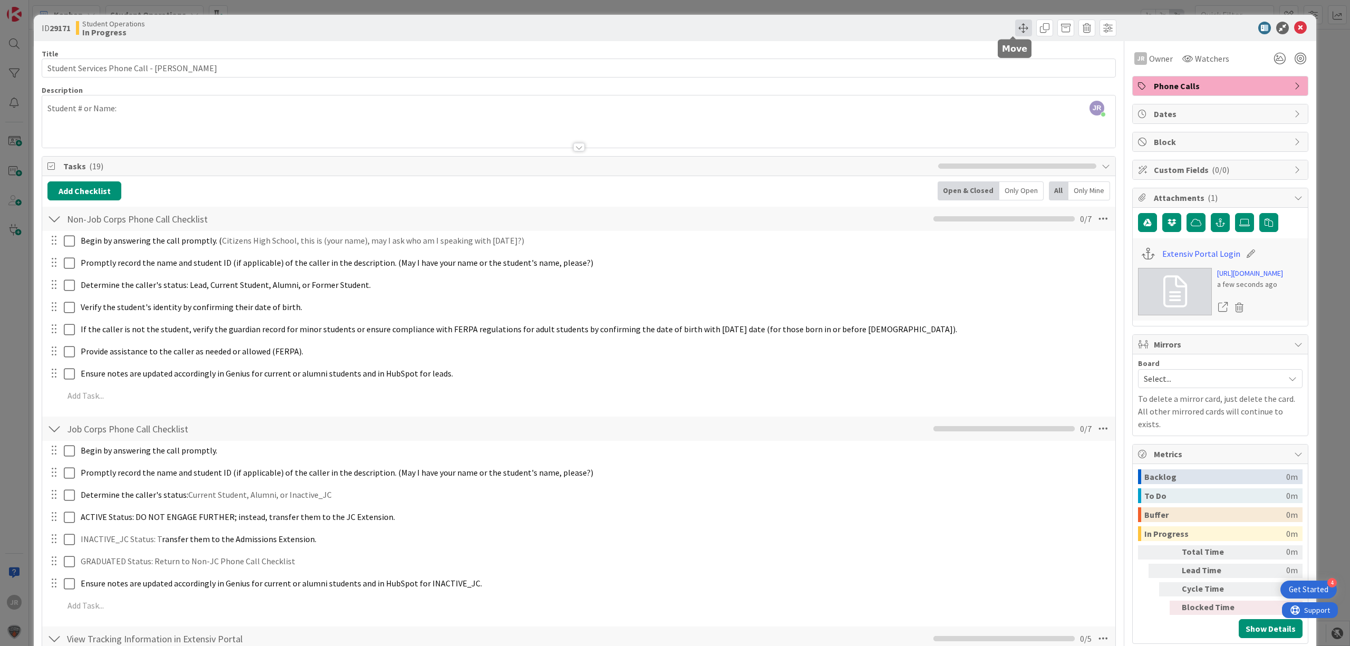
click at [1015, 26] on span at bounding box center [1023, 28] width 17 height 17
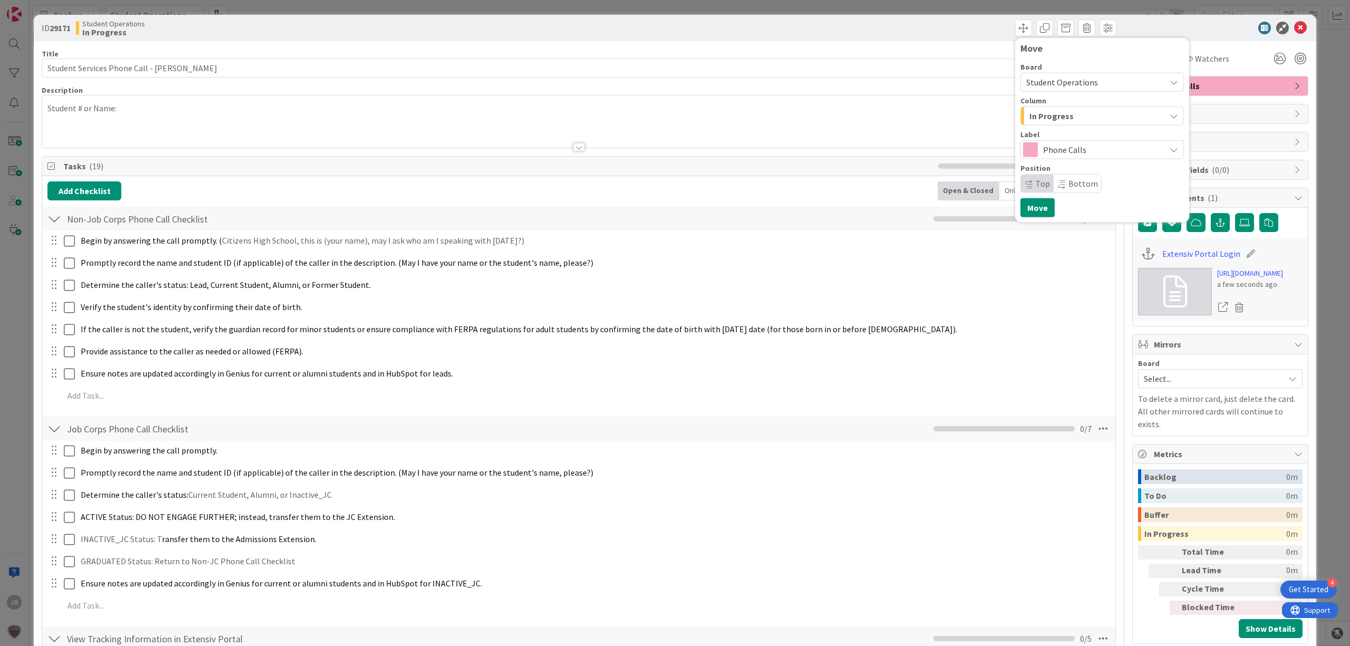
click at [1041, 114] on span "In Progress" at bounding box center [1052, 116] width 44 height 14
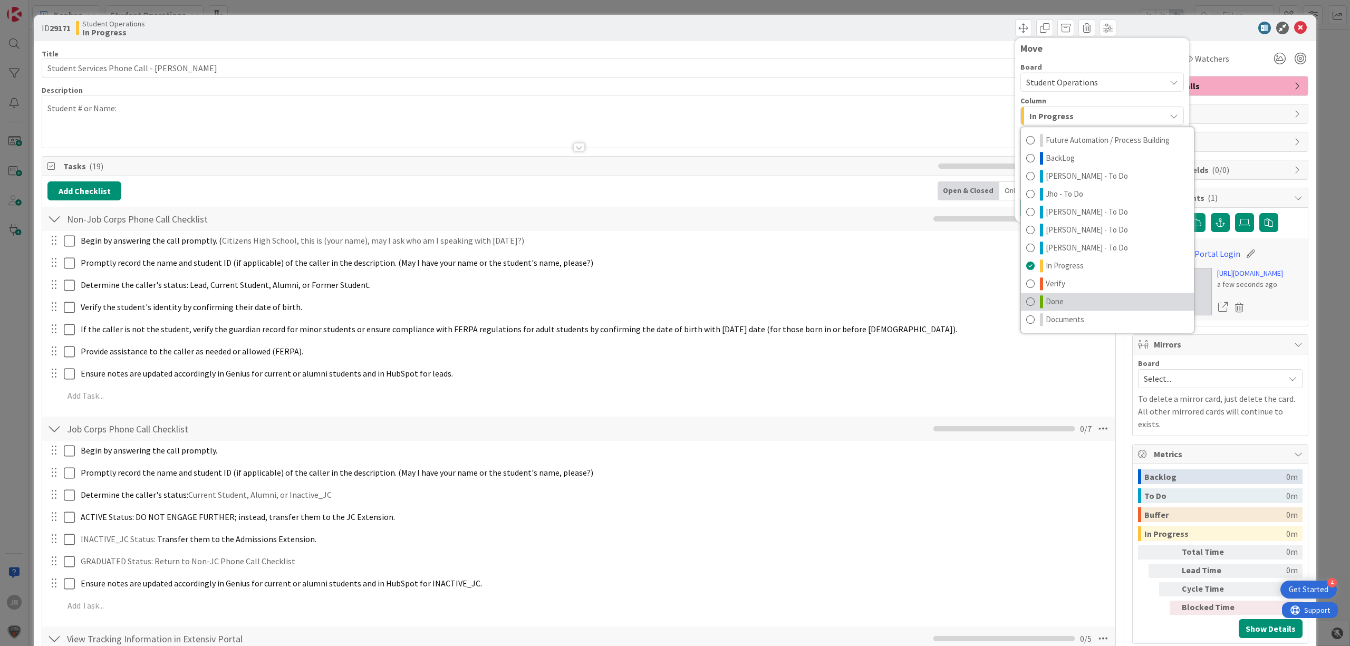
click at [1049, 303] on span "Done" at bounding box center [1055, 301] width 18 height 13
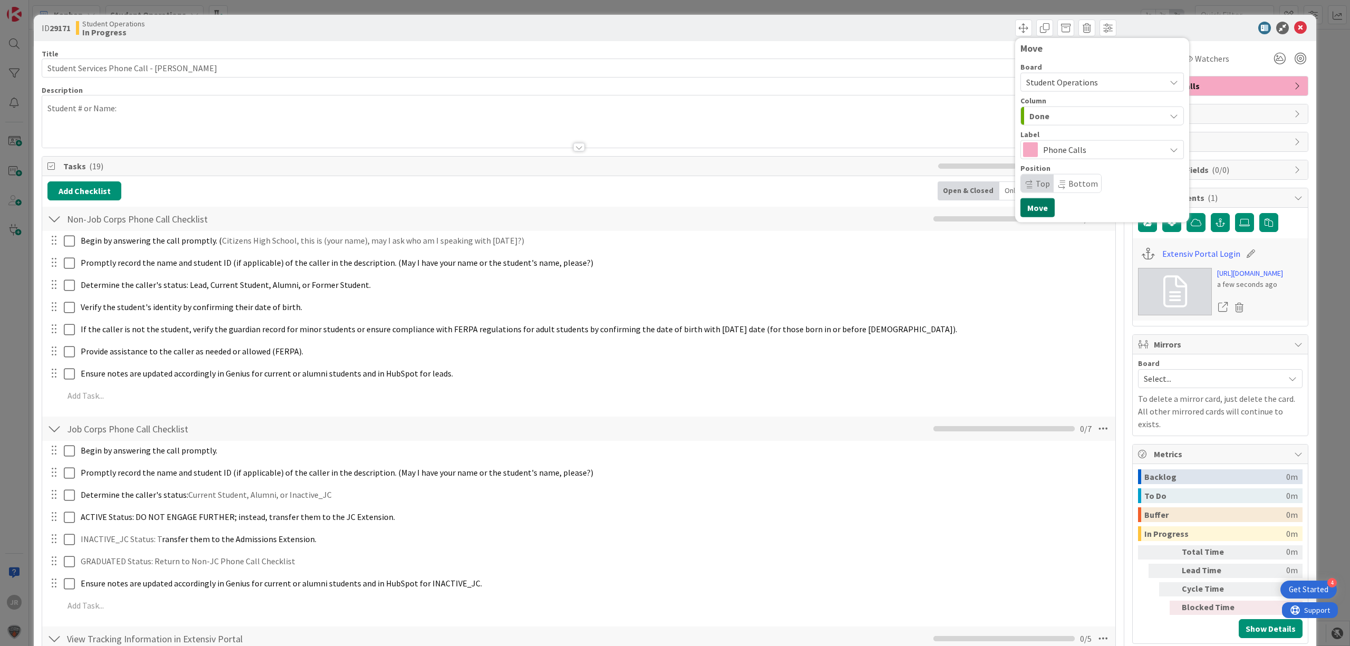
click at [1021, 207] on button "Move" at bounding box center [1038, 207] width 34 height 19
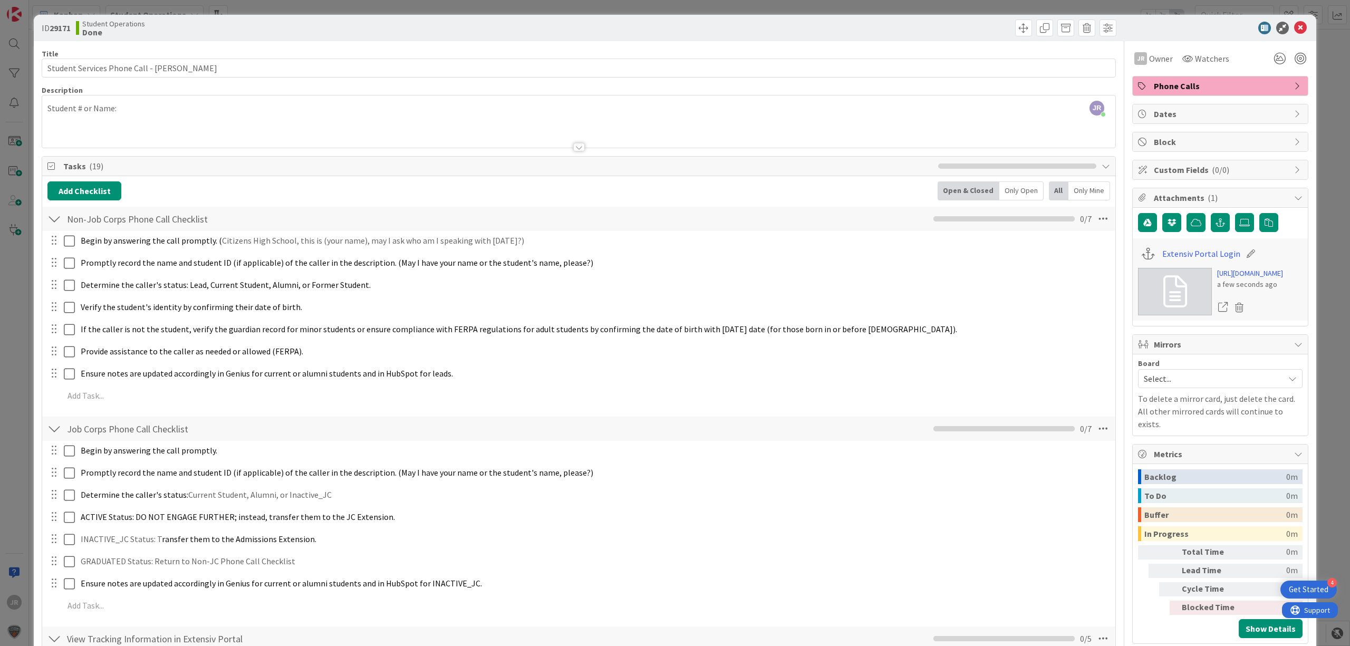
click at [822, 7] on div "ID 29171 Student Operations Done Move Move Title 46 / 128 Student Services Phon…" at bounding box center [675, 323] width 1350 height 646
